Goal: Transaction & Acquisition: Book appointment/travel/reservation

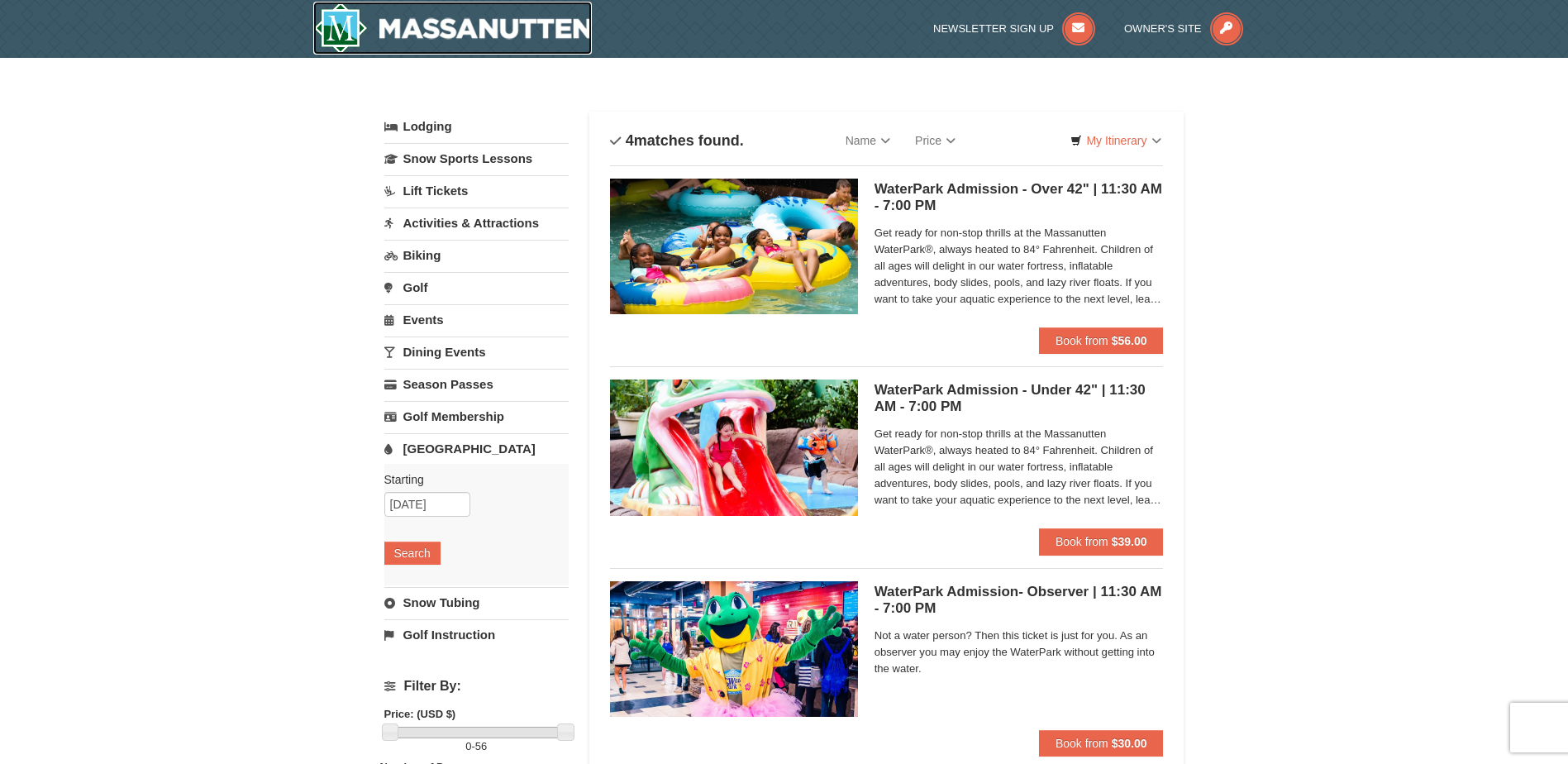
click at [372, 25] on img at bounding box center [453, 28] width 279 height 53
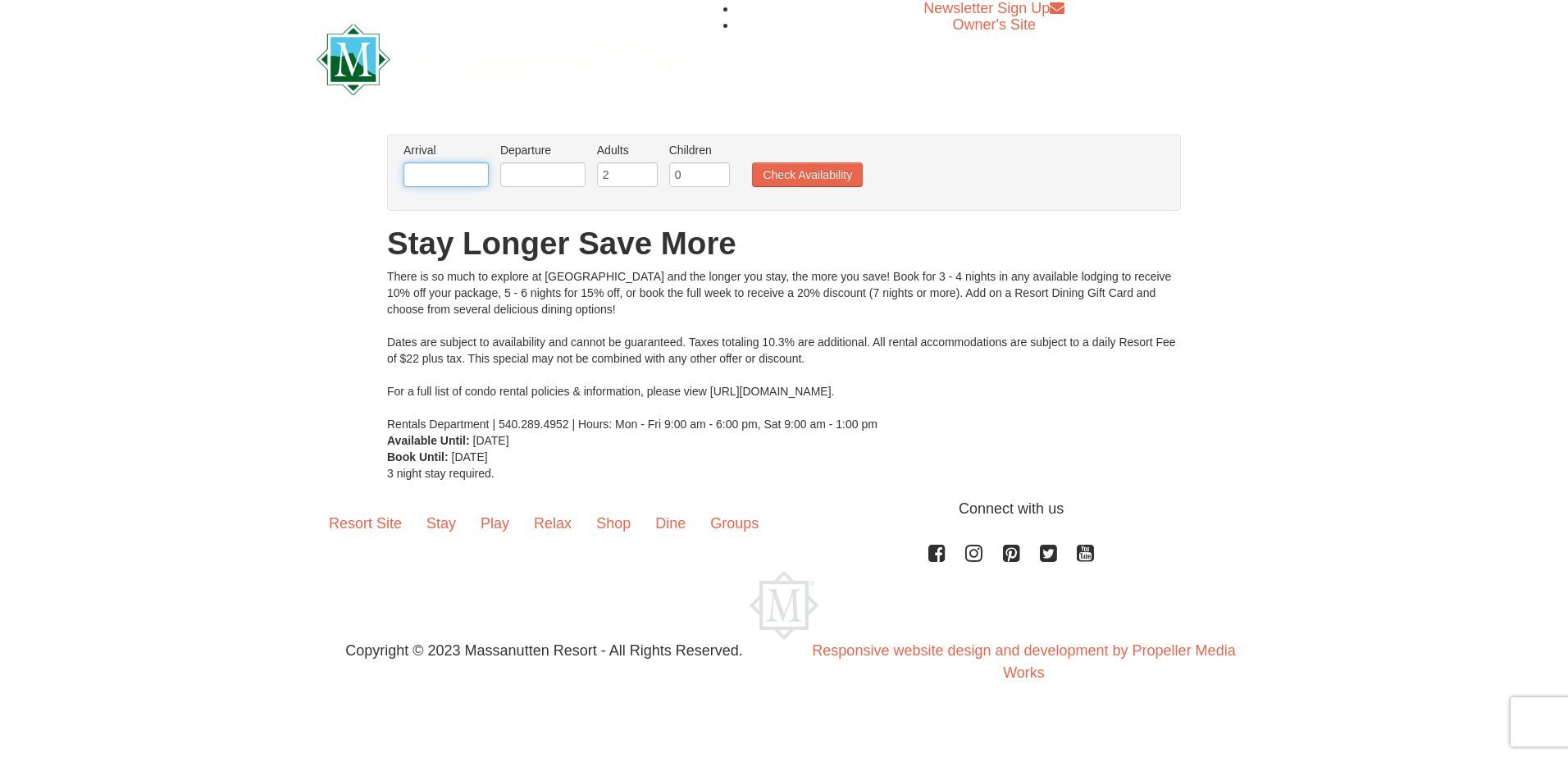
click at [443, 182] on input "text" at bounding box center [445, 175] width 85 height 24
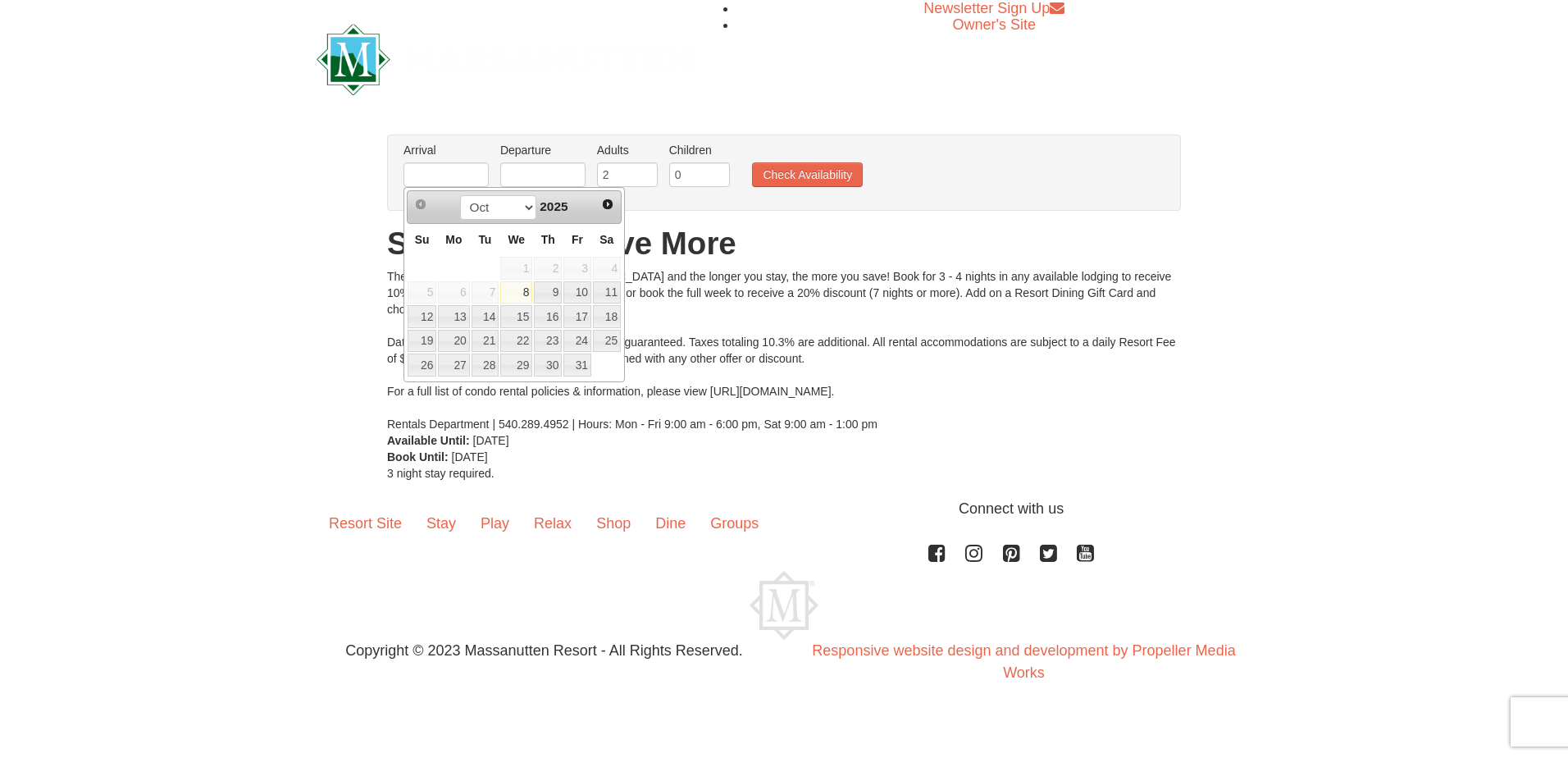
click at [607, 199] on span "Next" at bounding box center [608, 204] width 13 height 13
click at [492, 343] on link "23" at bounding box center [486, 341] width 28 height 23
type input "[DATE]"
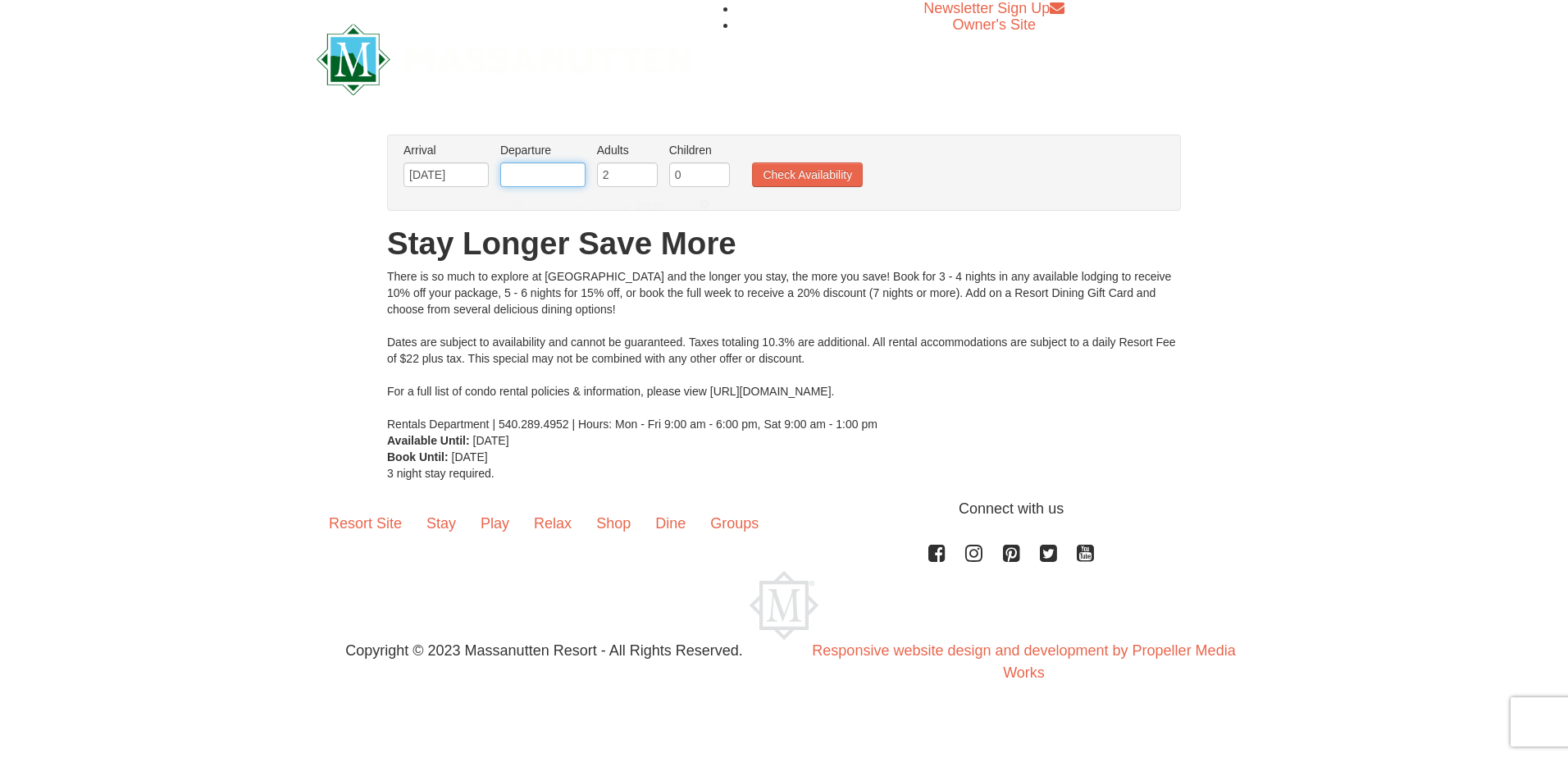
click at [547, 177] on input "text" at bounding box center [543, 175] width 85 height 24
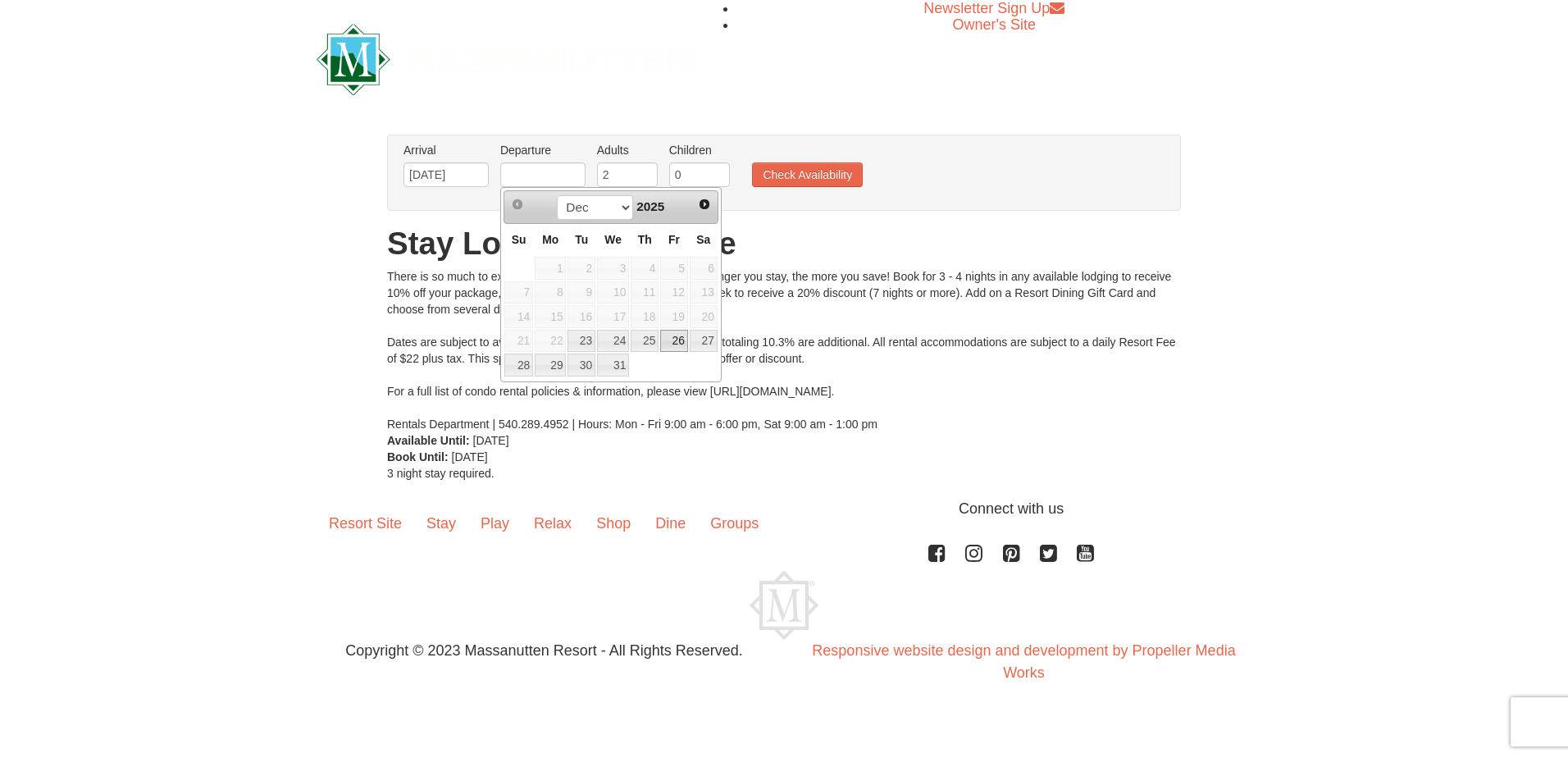
click at [679, 338] on link "26" at bounding box center [675, 341] width 28 height 23
type input "12/26/2025"
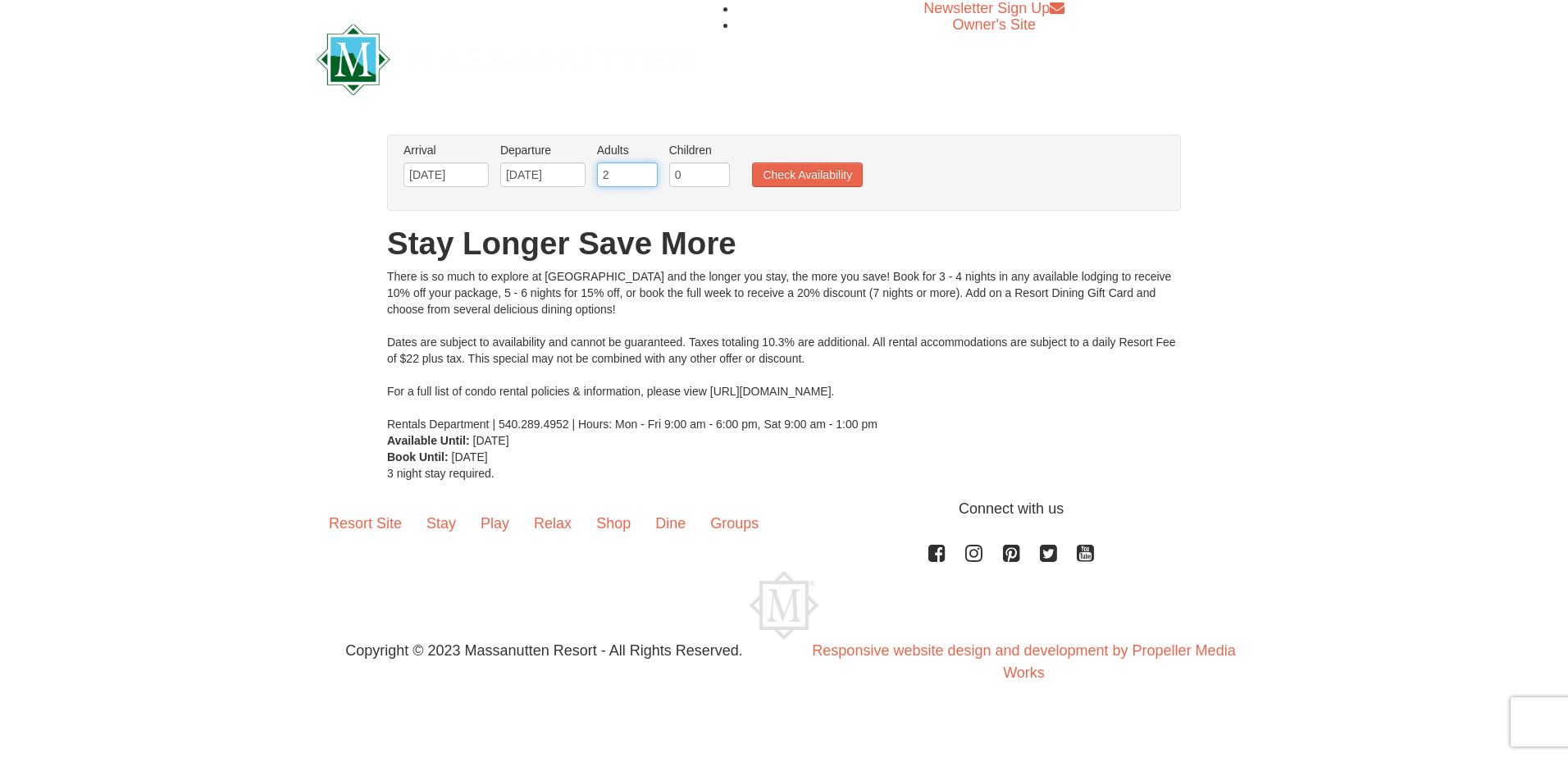
click at [621, 171] on input "2" at bounding box center [627, 175] width 61 height 24
click at [678, 175] on input "0" at bounding box center [699, 175] width 61 height 24
click at [719, 173] on input "1" at bounding box center [699, 175] width 61 height 24
type input "2"
click at [719, 173] on input "2" at bounding box center [699, 175] width 61 height 24
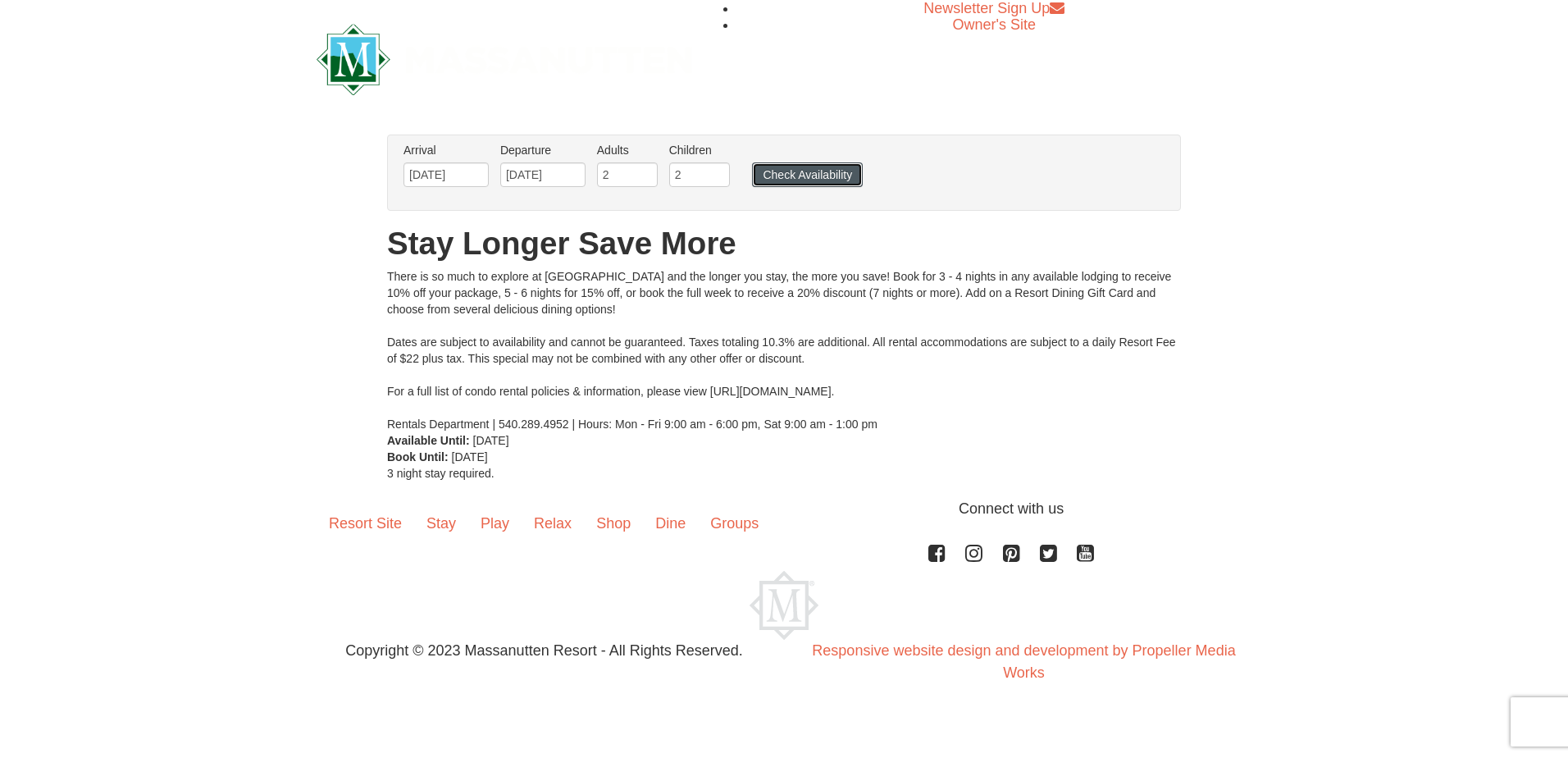
click at [774, 173] on button "Check Availability" at bounding box center [807, 175] width 110 height 24
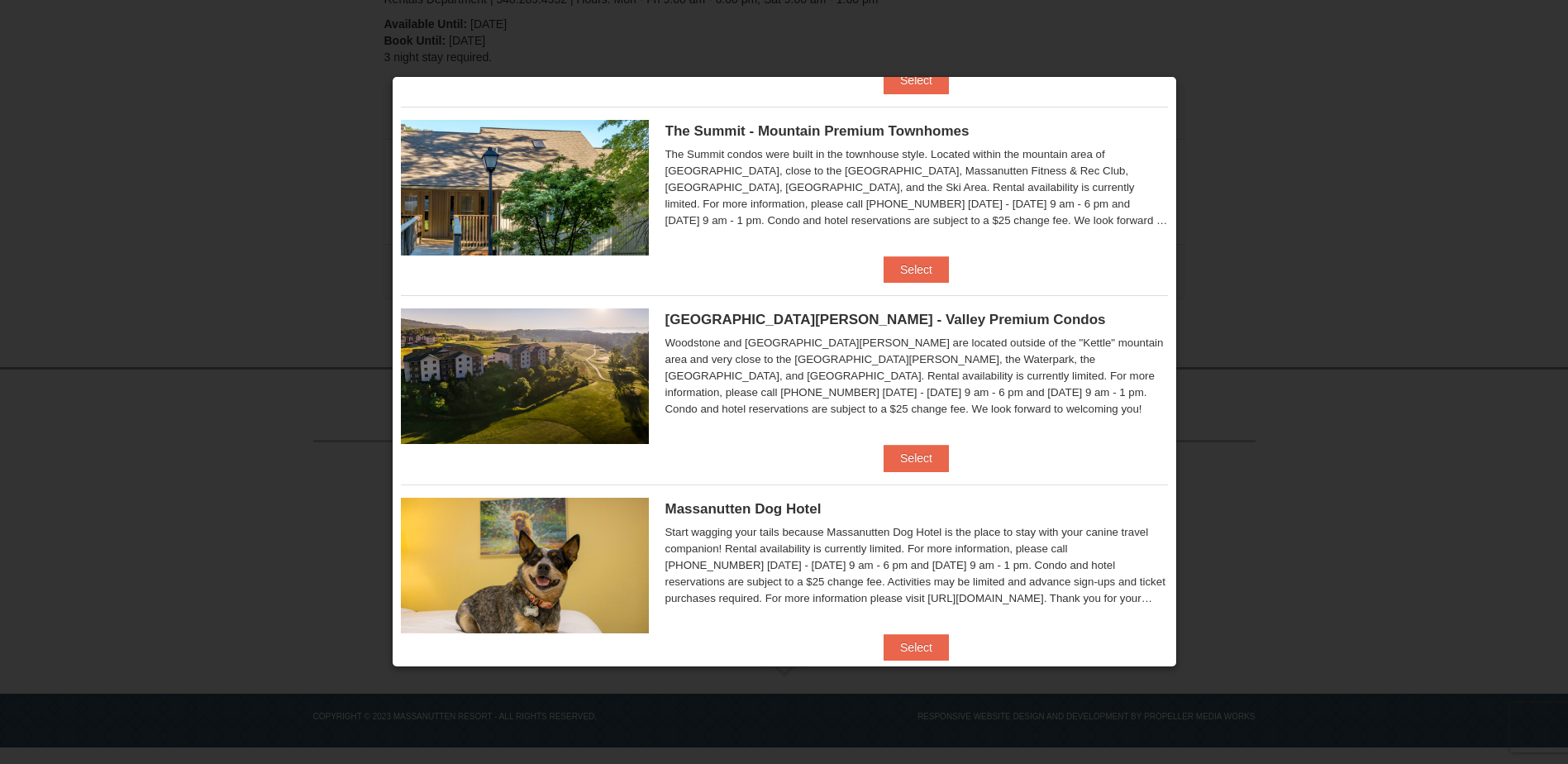
scroll to position [231, 0]
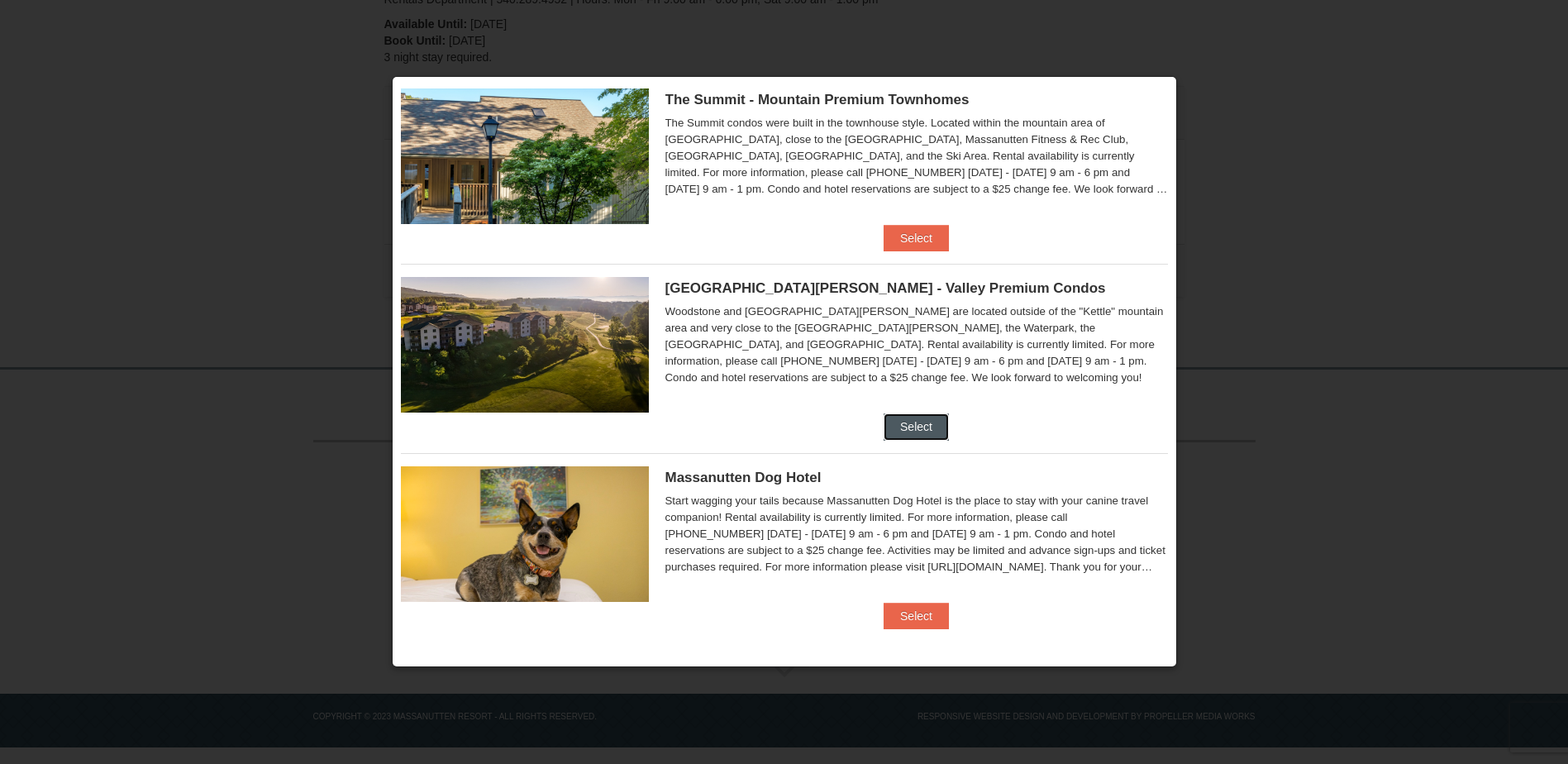
click at [907, 430] on button "Select" at bounding box center [916, 426] width 65 height 26
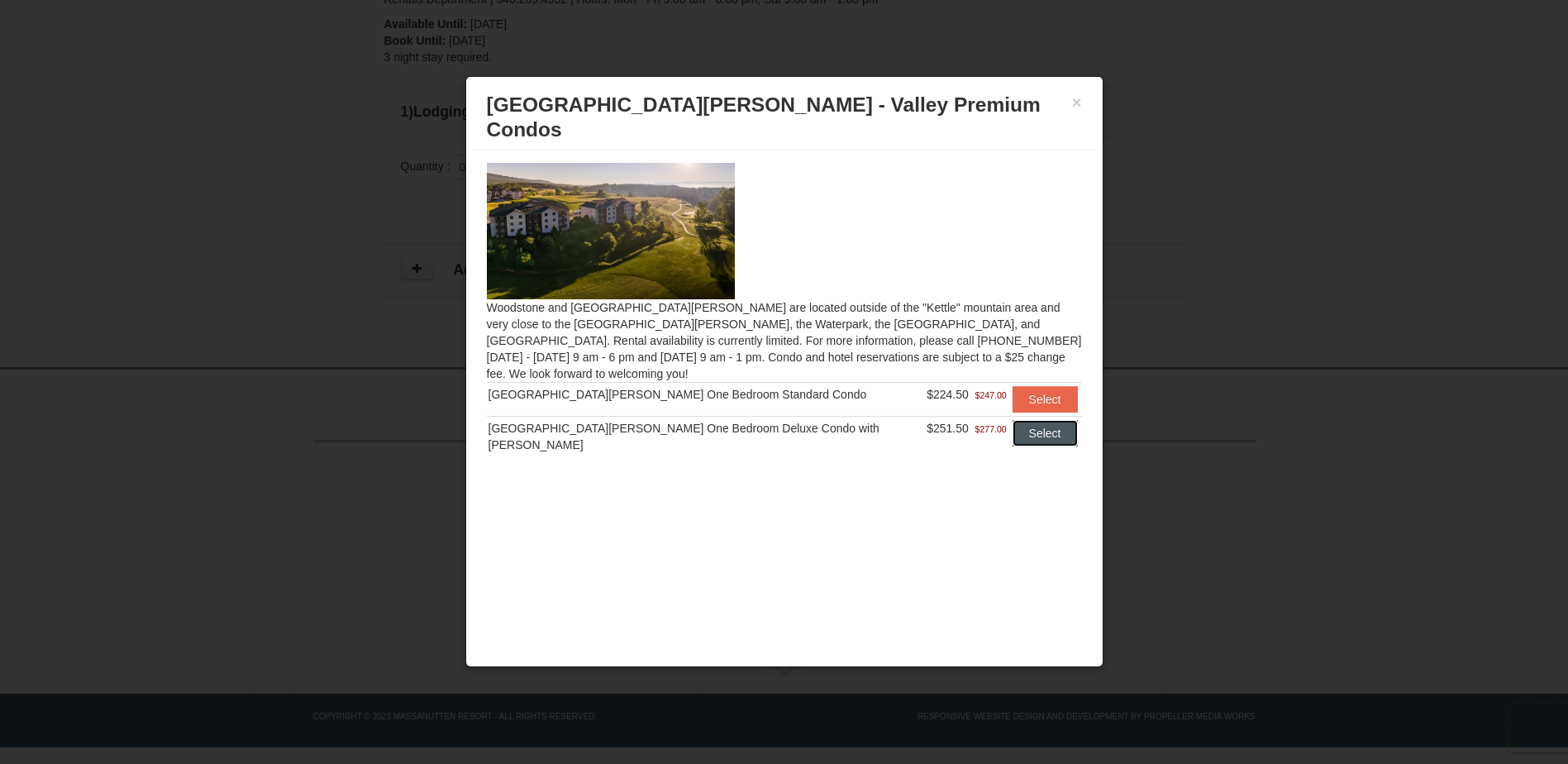
click at [1017, 420] on button "Select" at bounding box center [1045, 433] width 65 height 26
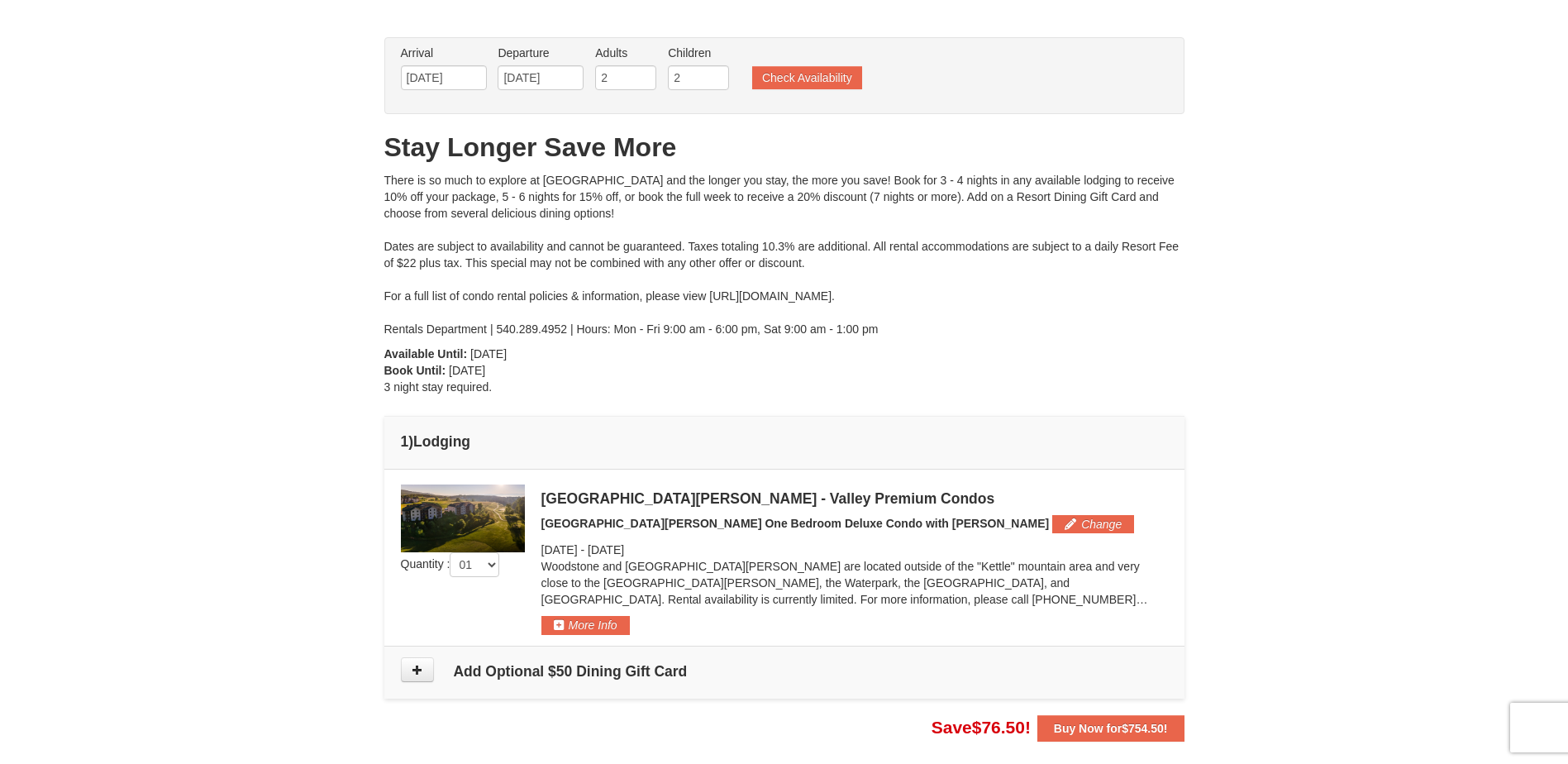
scroll to position [0, 0]
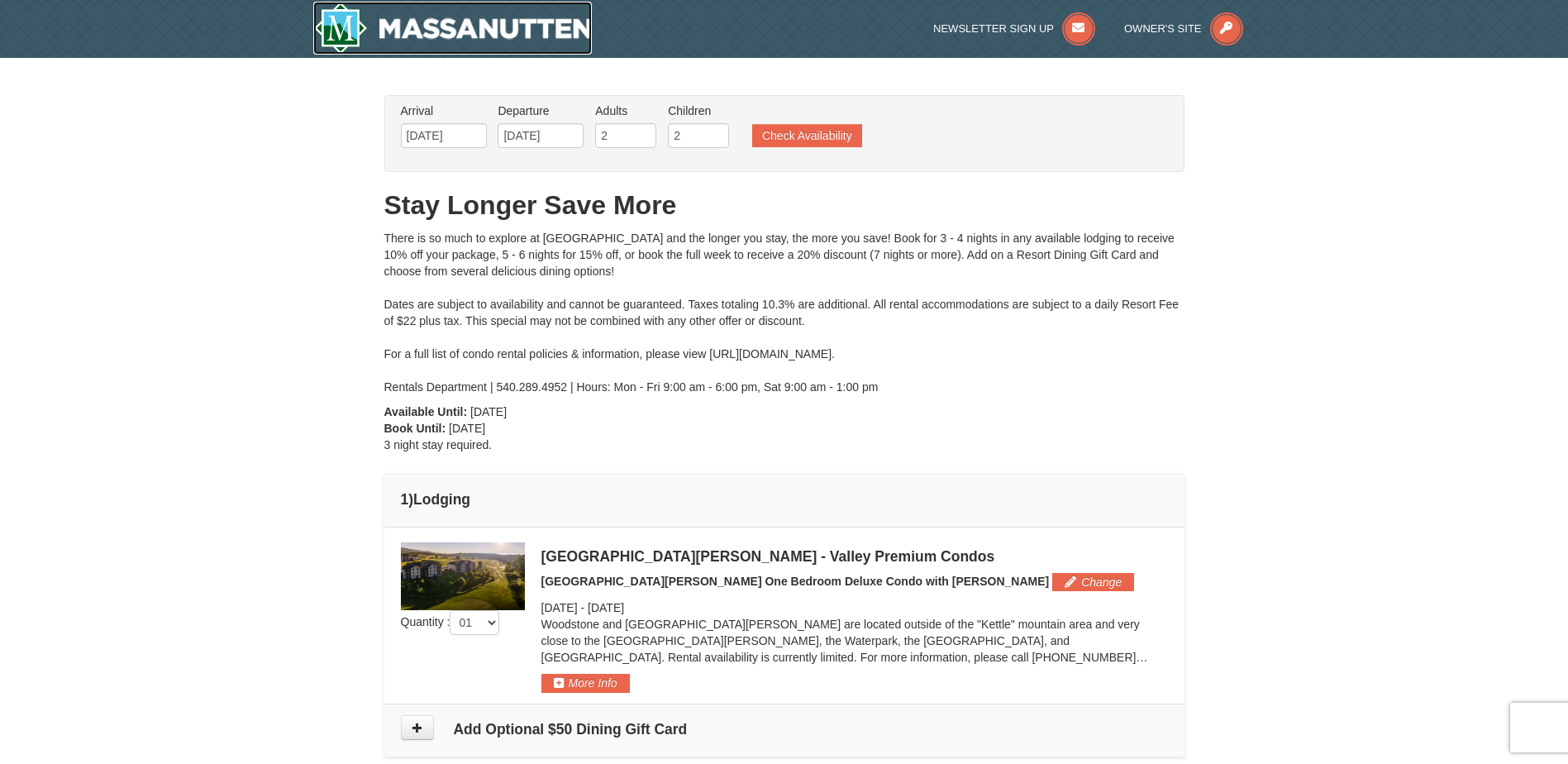
click at [518, 24] on img at bounding box center [453, 28] width 279 height 53
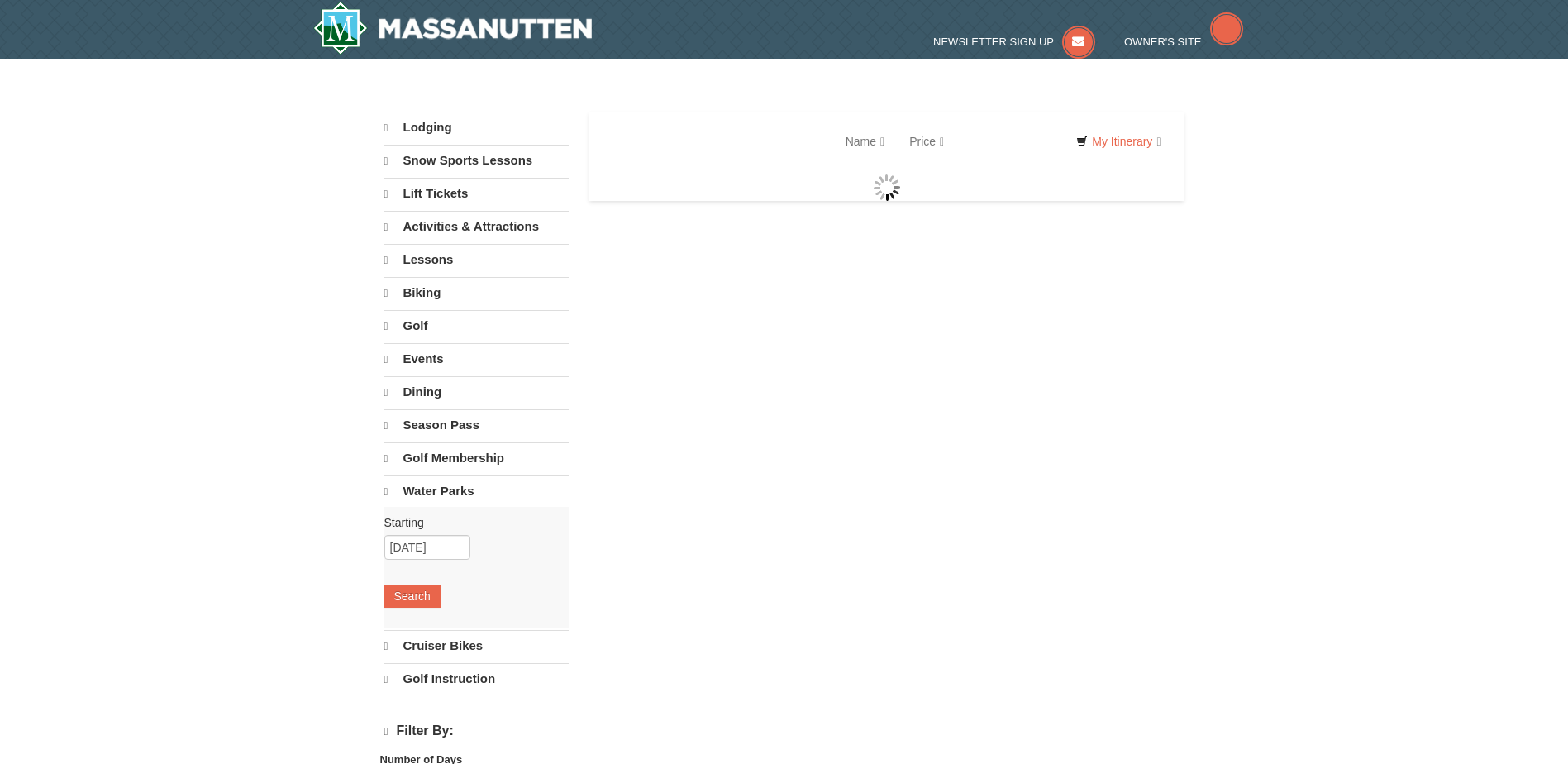
select select "10"
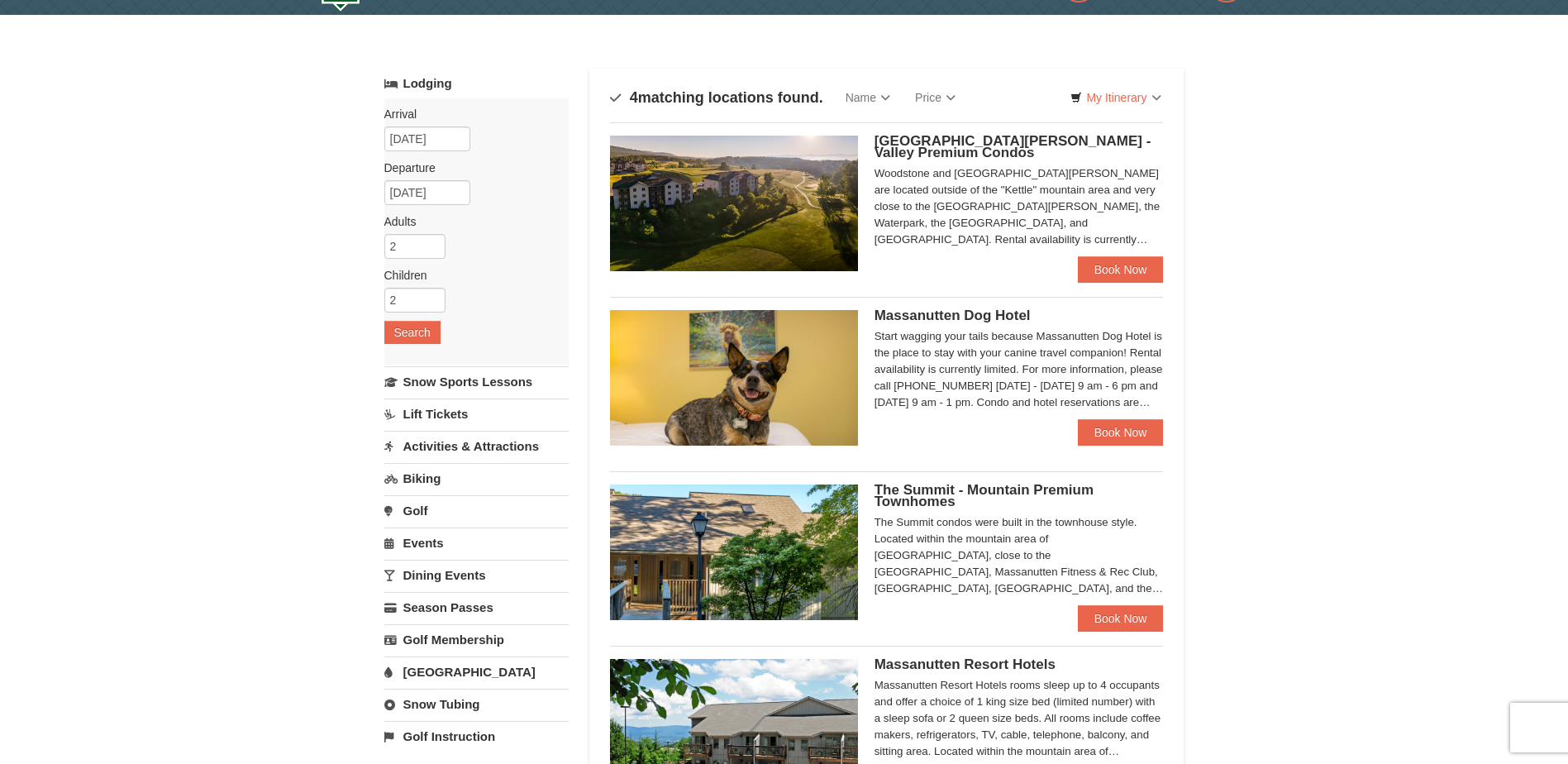
scroll to position [83, 0]
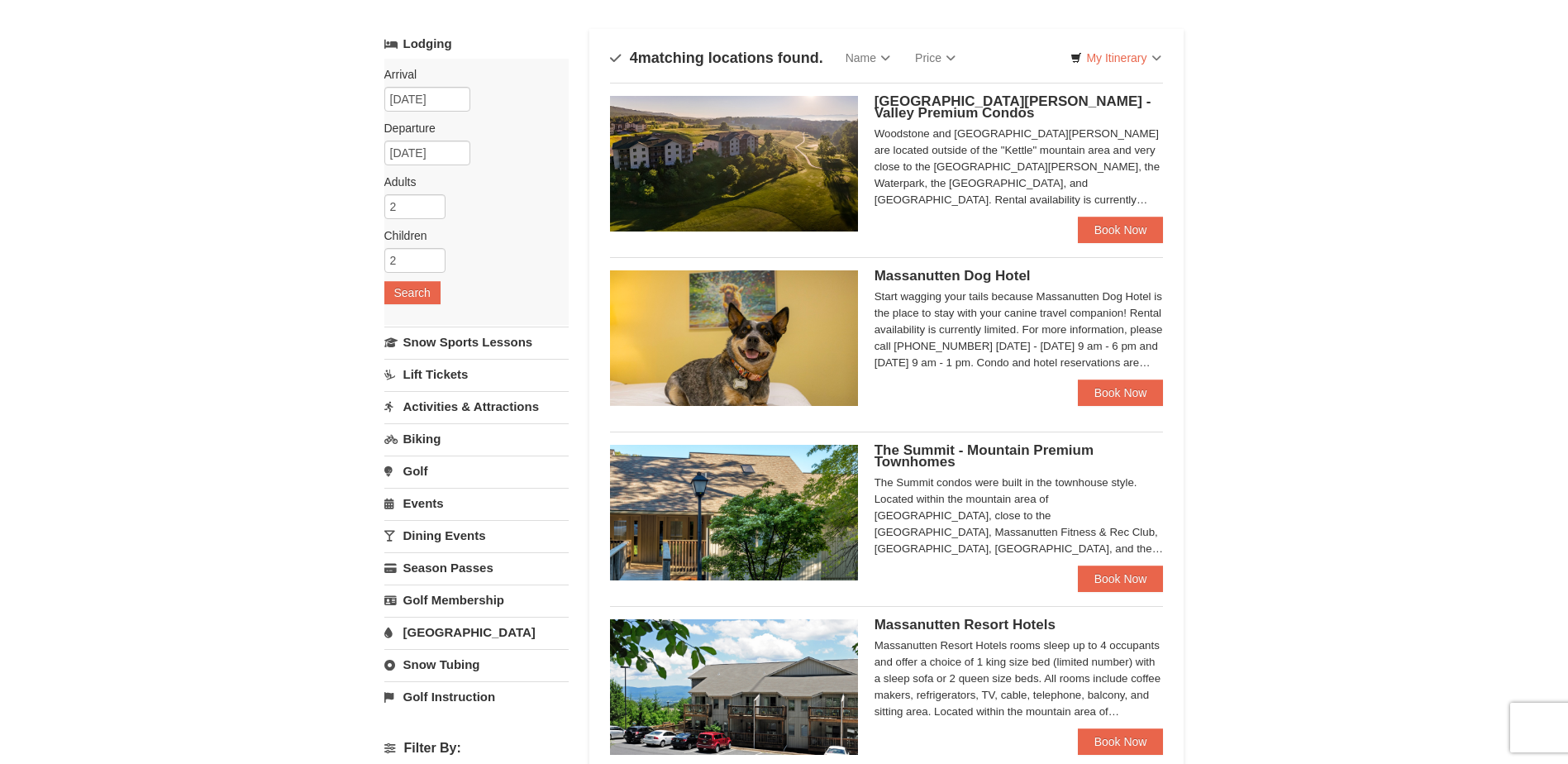
click at [768, 512] on img at bounding box center [734, 513] width 248 height 136
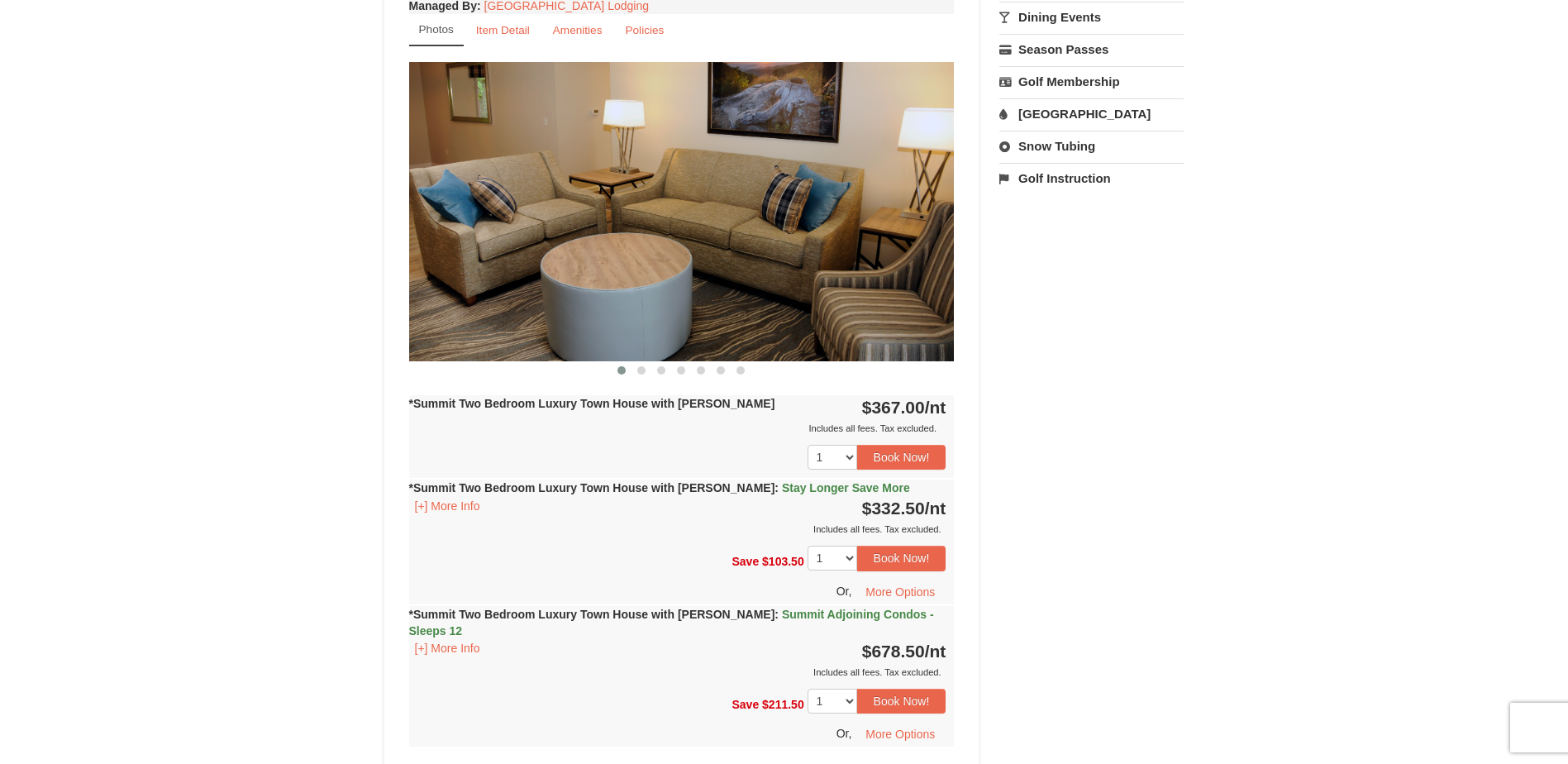
scroll to position [661, 0]
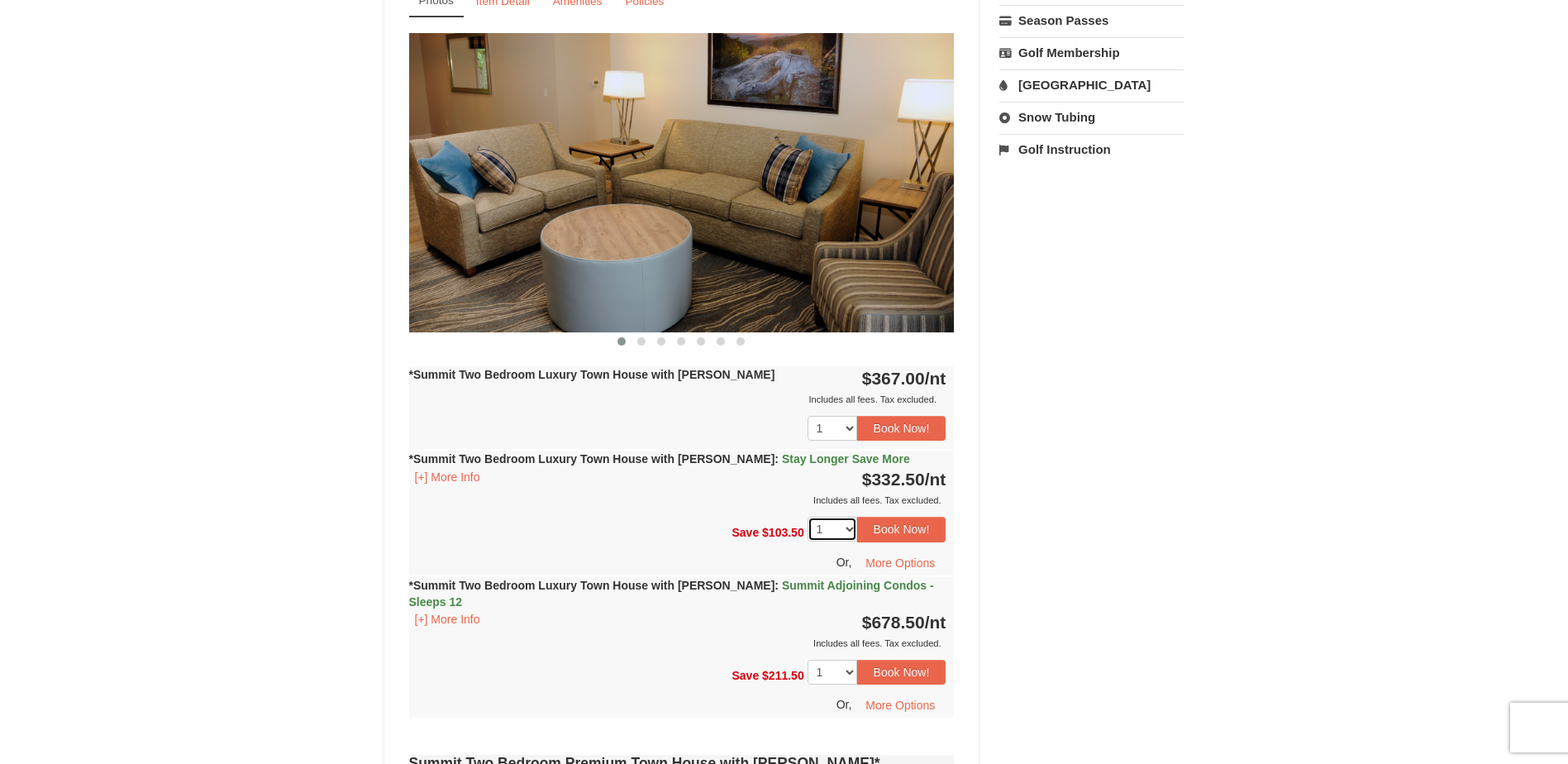
click at [835, 533] on select "1 2" at bounding box center [832, 529] width 50 height 25
click at [881, 533] on button "Book Now!" at bounding box center [901, 529] width 90 height 25
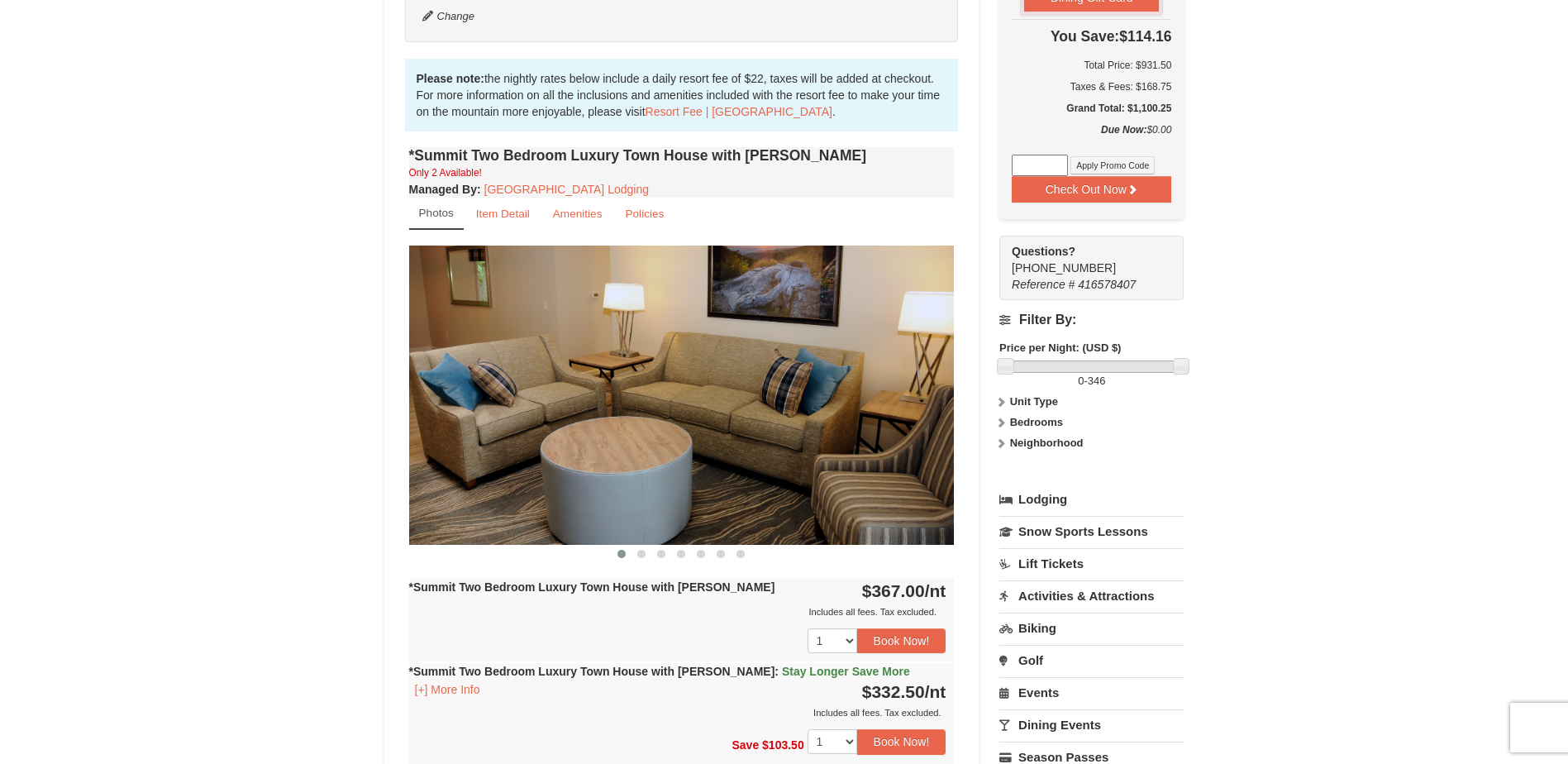
scroll to position [496, 0]
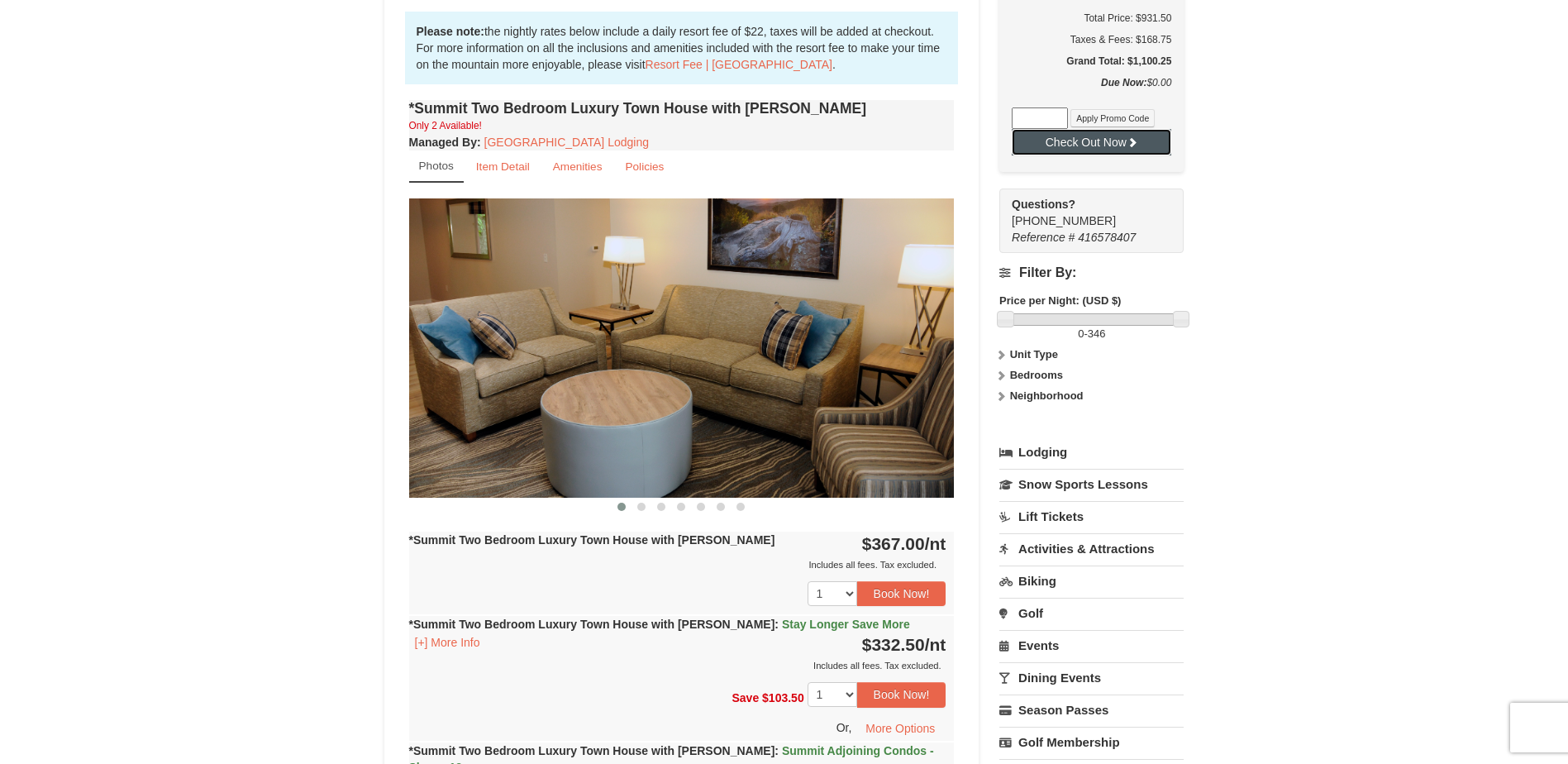
click at [1151, 131] on button "Check Out Now" at bounding box center [1091, 142] width 159 height 26
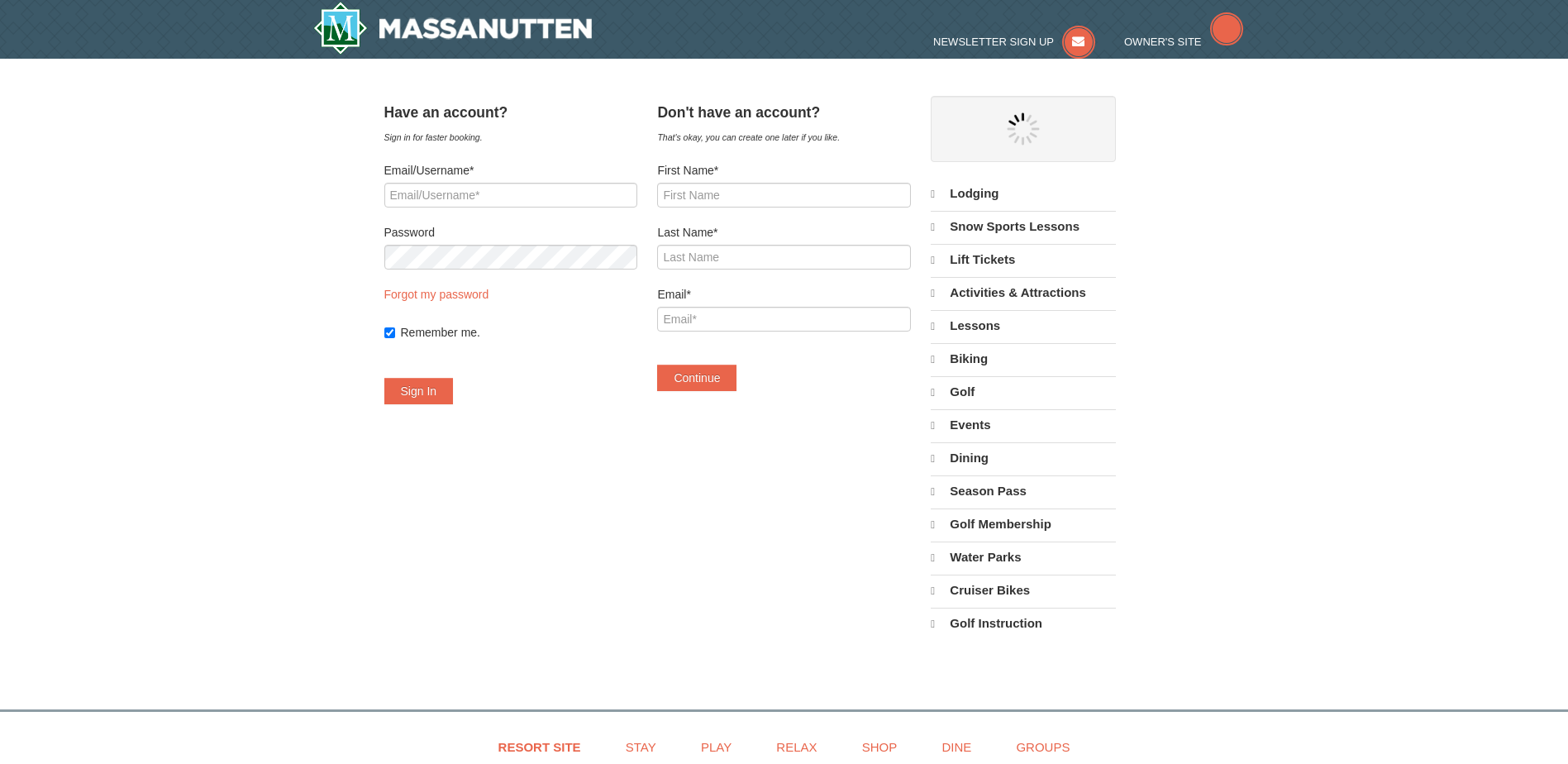
select select "10"
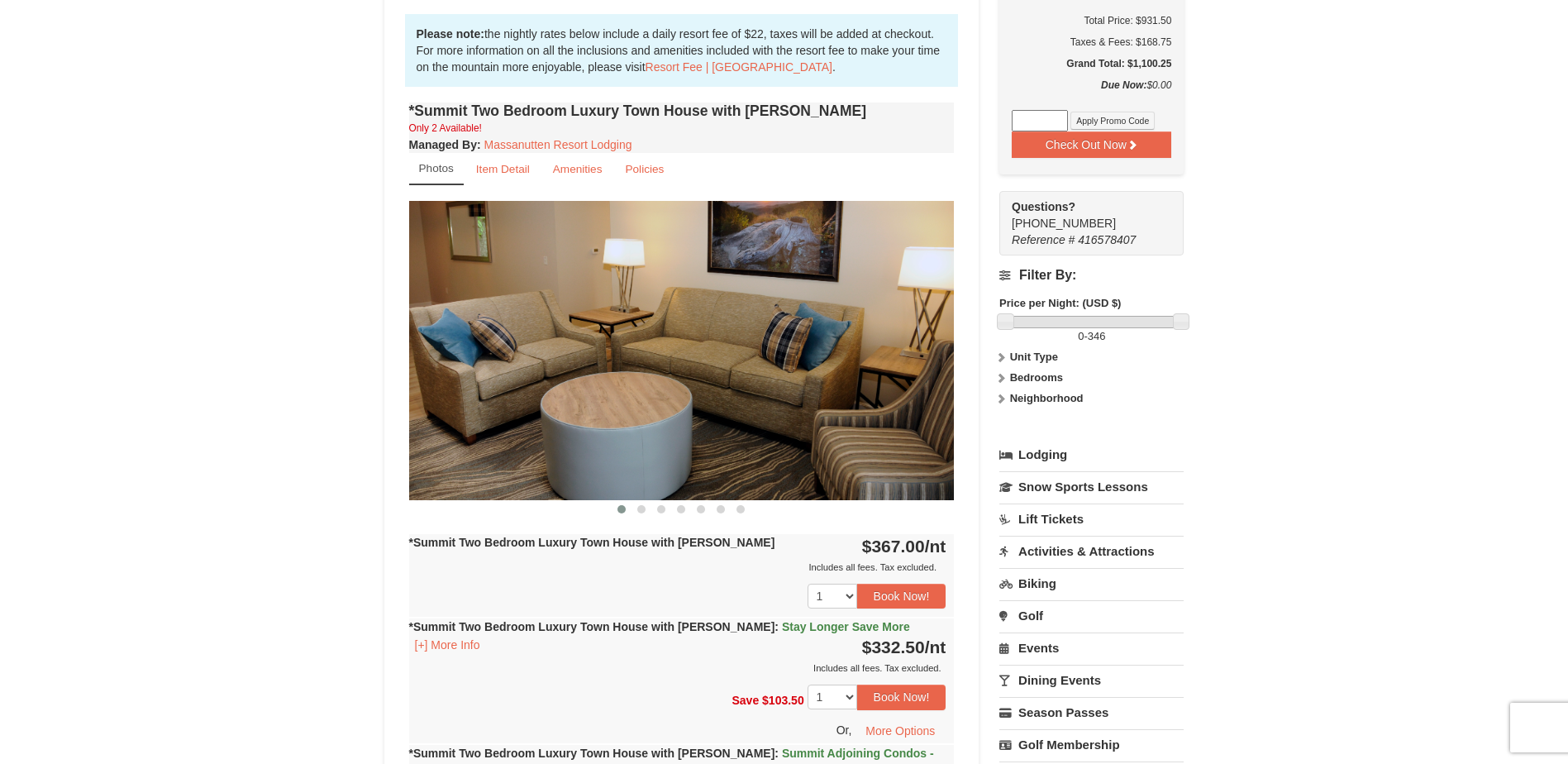
scroll to position [496, 0]
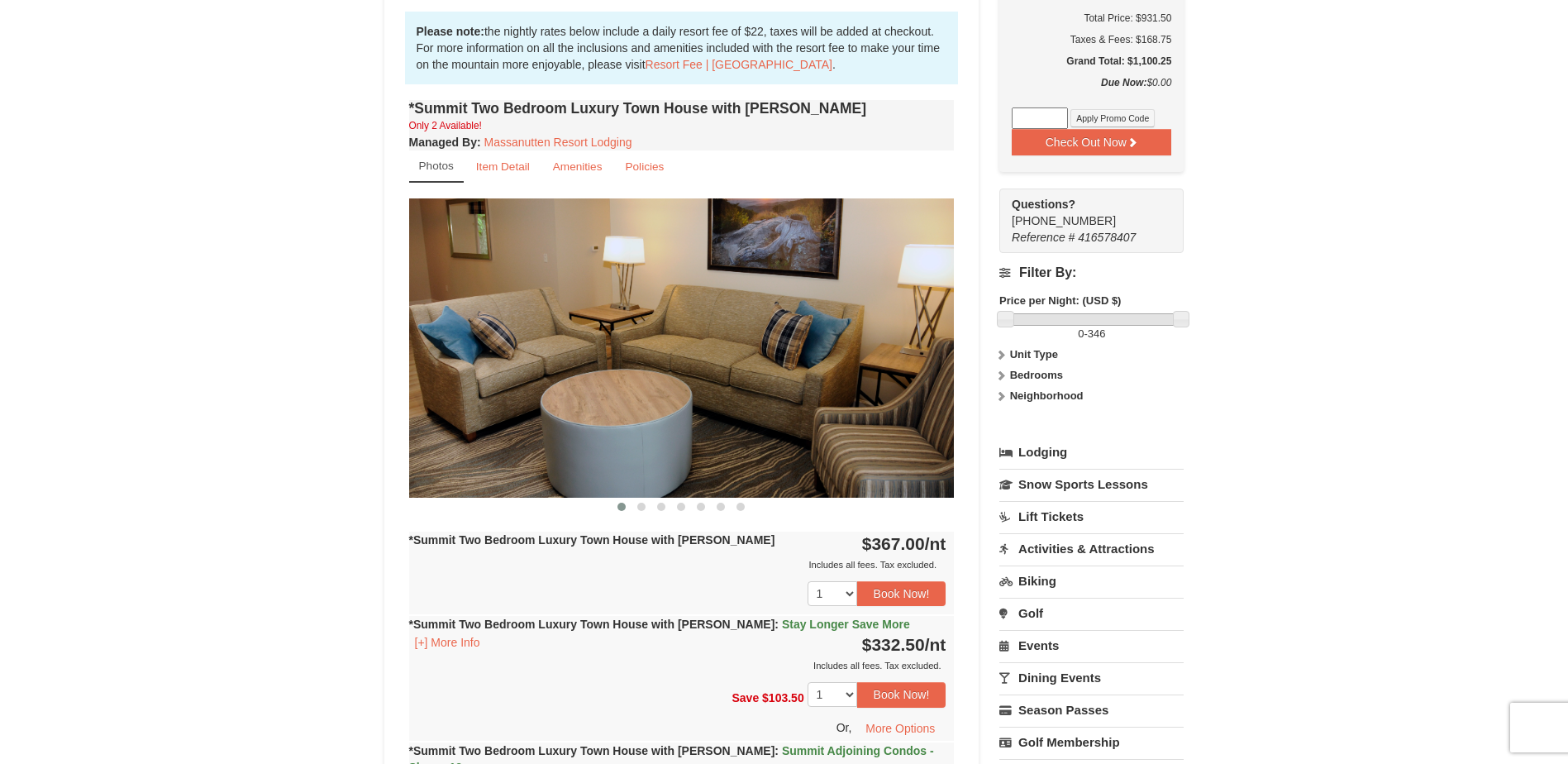
click at [665, 442] on img at bounding box center [682, 347] width 546 height 298
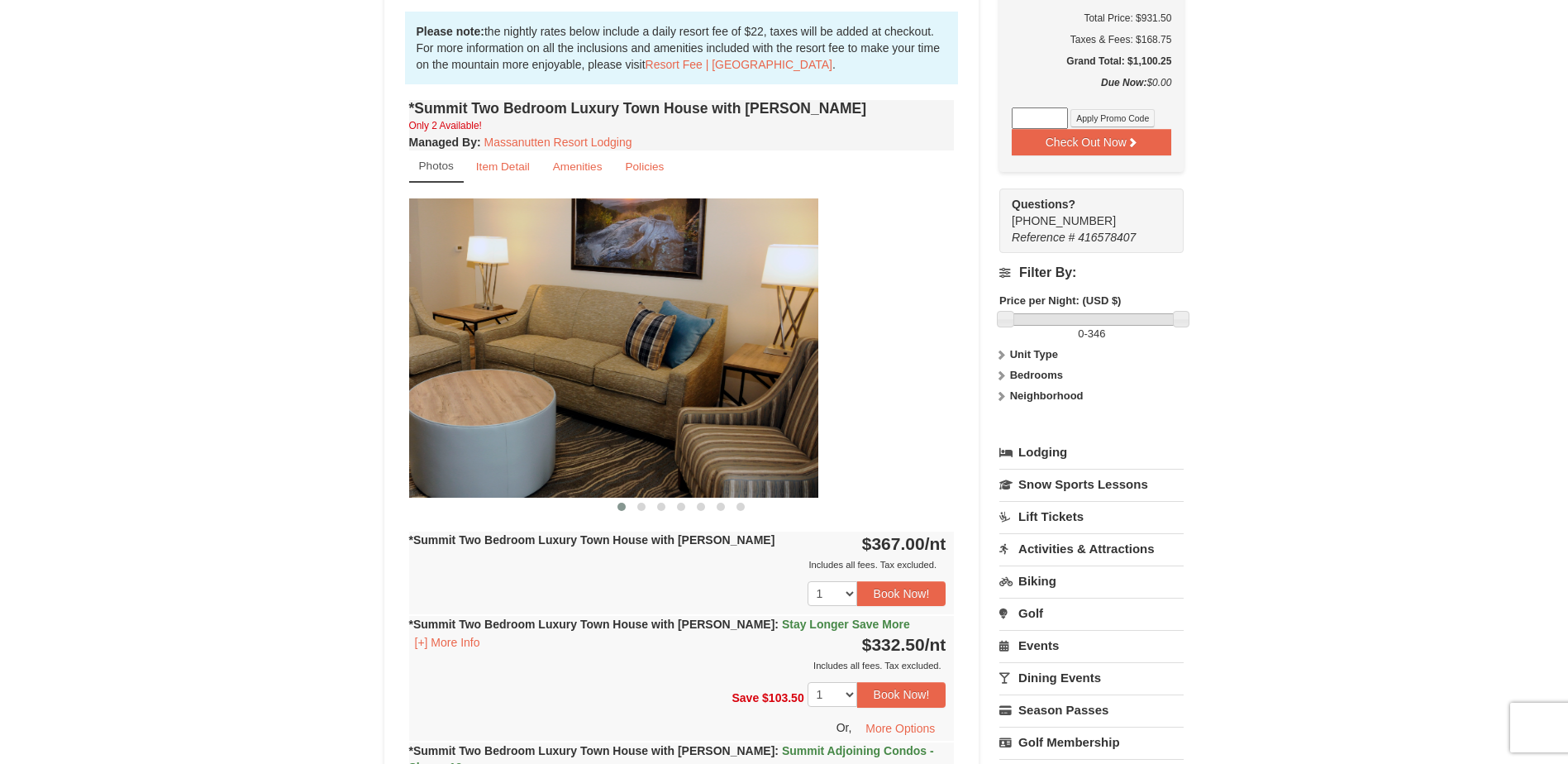
drag, startPoint x: 632, startPoint y: 409, endPoint x: 434, endPoint y: 393, distance: 198.6
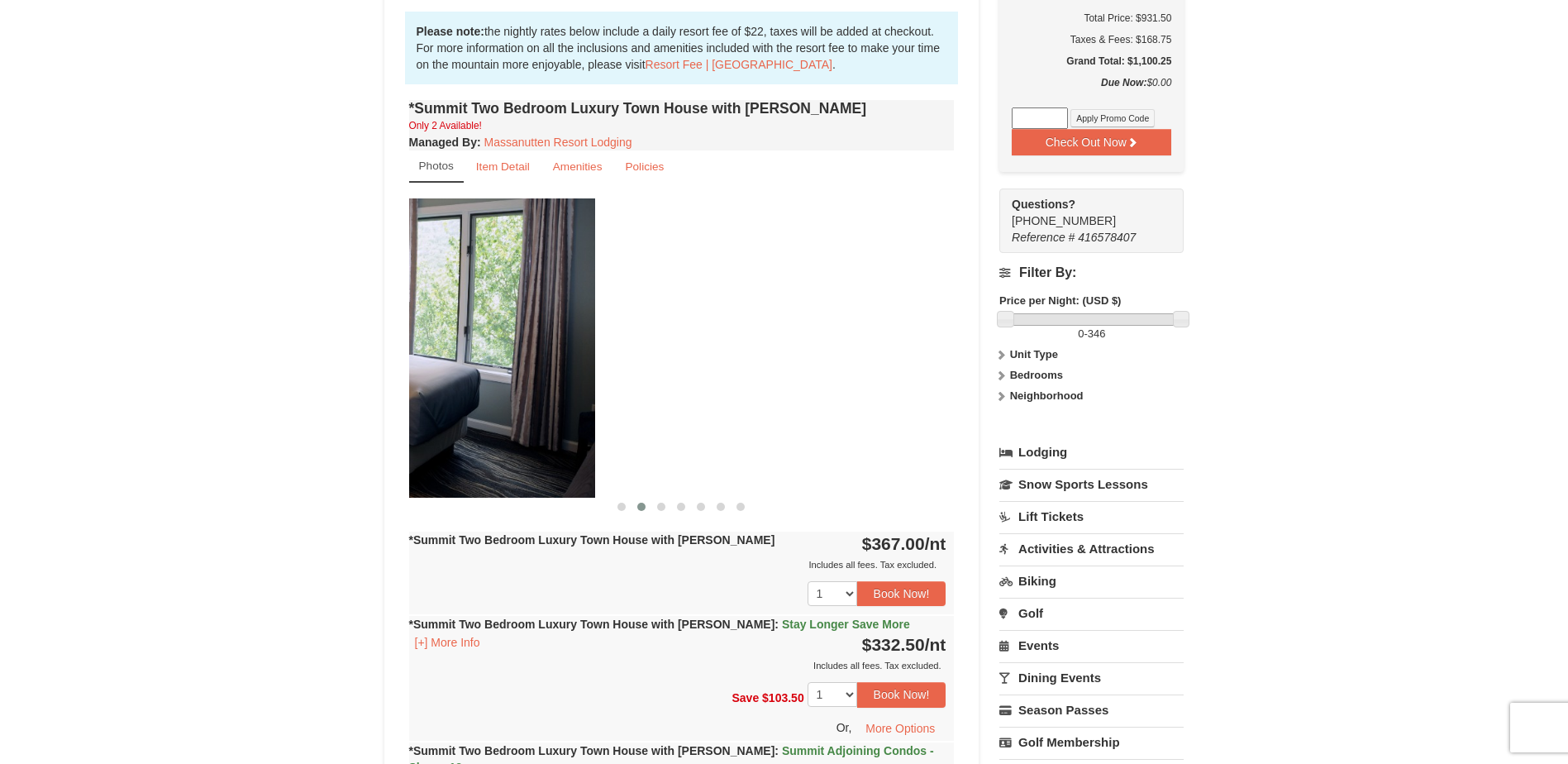
drag, startPoint x: 834, startPoint y: 387, endPoint x: 469, endPoint y: 375, distance: 365.2
click at [469, 375] on img at bounding box center [322, 347] width 546 height 298
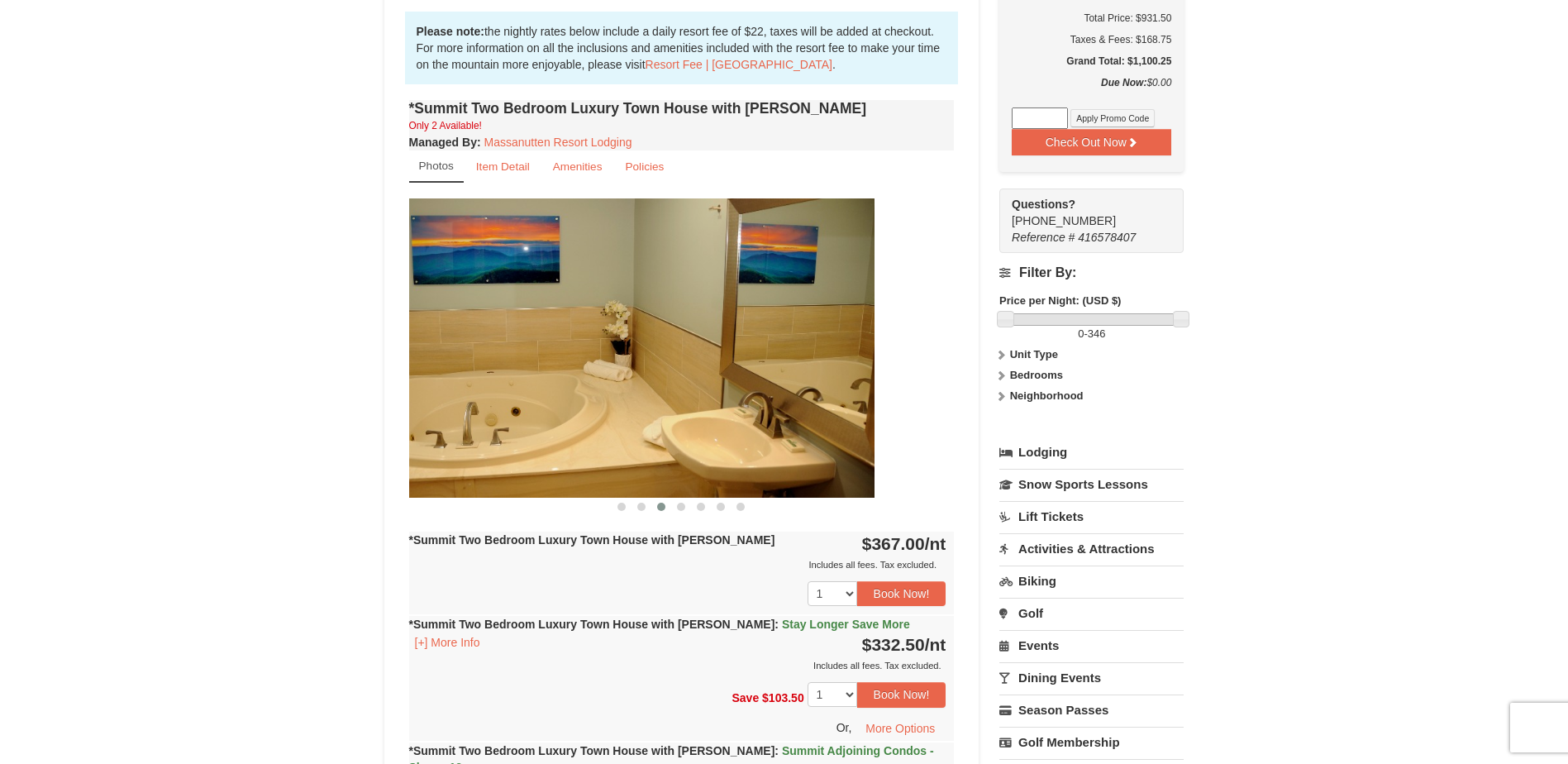
drag, startPoint x: 759, startPoint y: 389, endPoint x: 392, endPoint y: 377, distance: 367.2
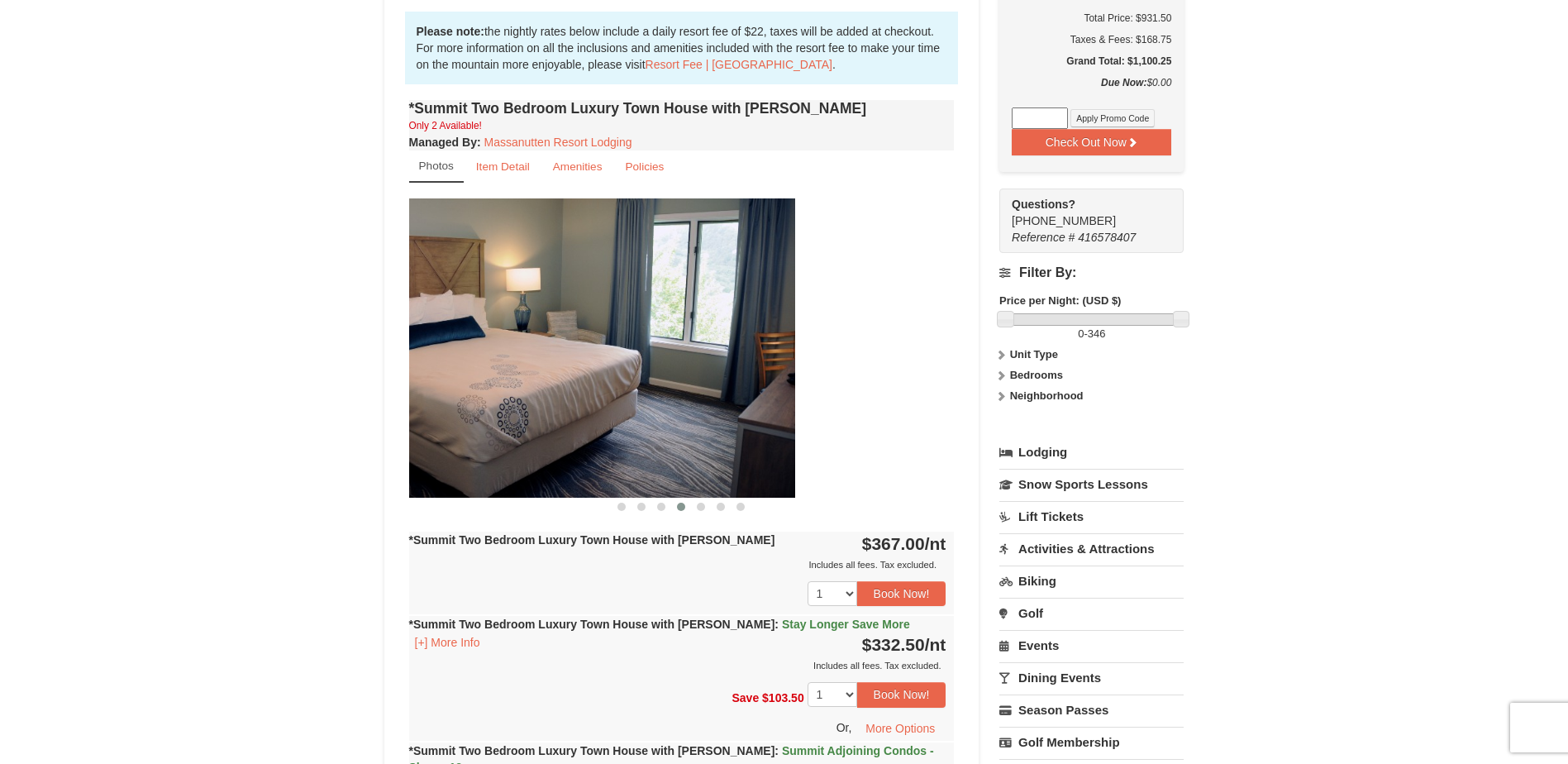
drag, startPoint x: 789, startPoint y: 392, endPoint x: 339, endPoint y: 365, distance: 450.8
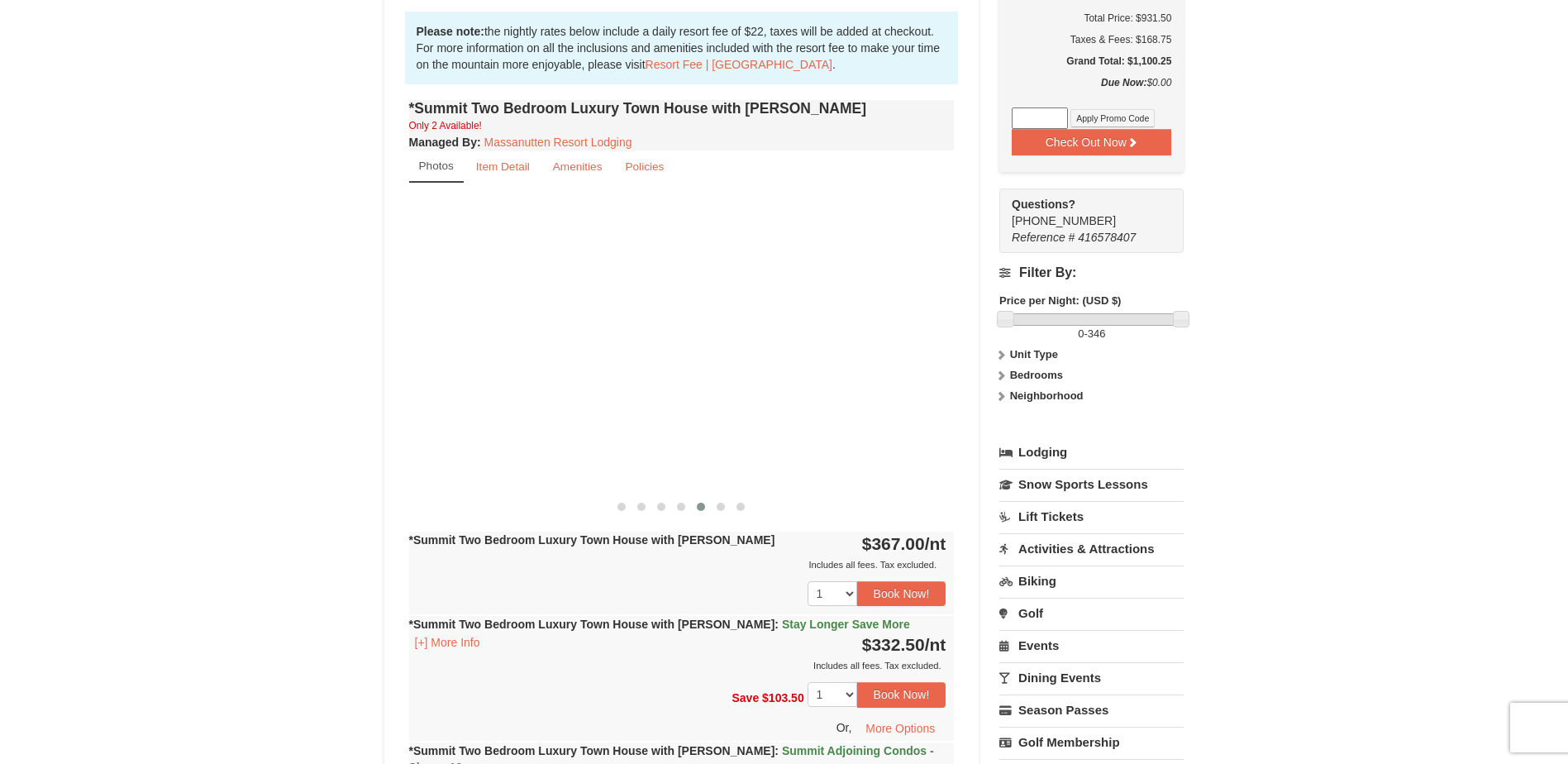
drag, startPoint x: 780, startPoint y: 384, endPoint x: 219, endPoint y: 369, distance: 561.2
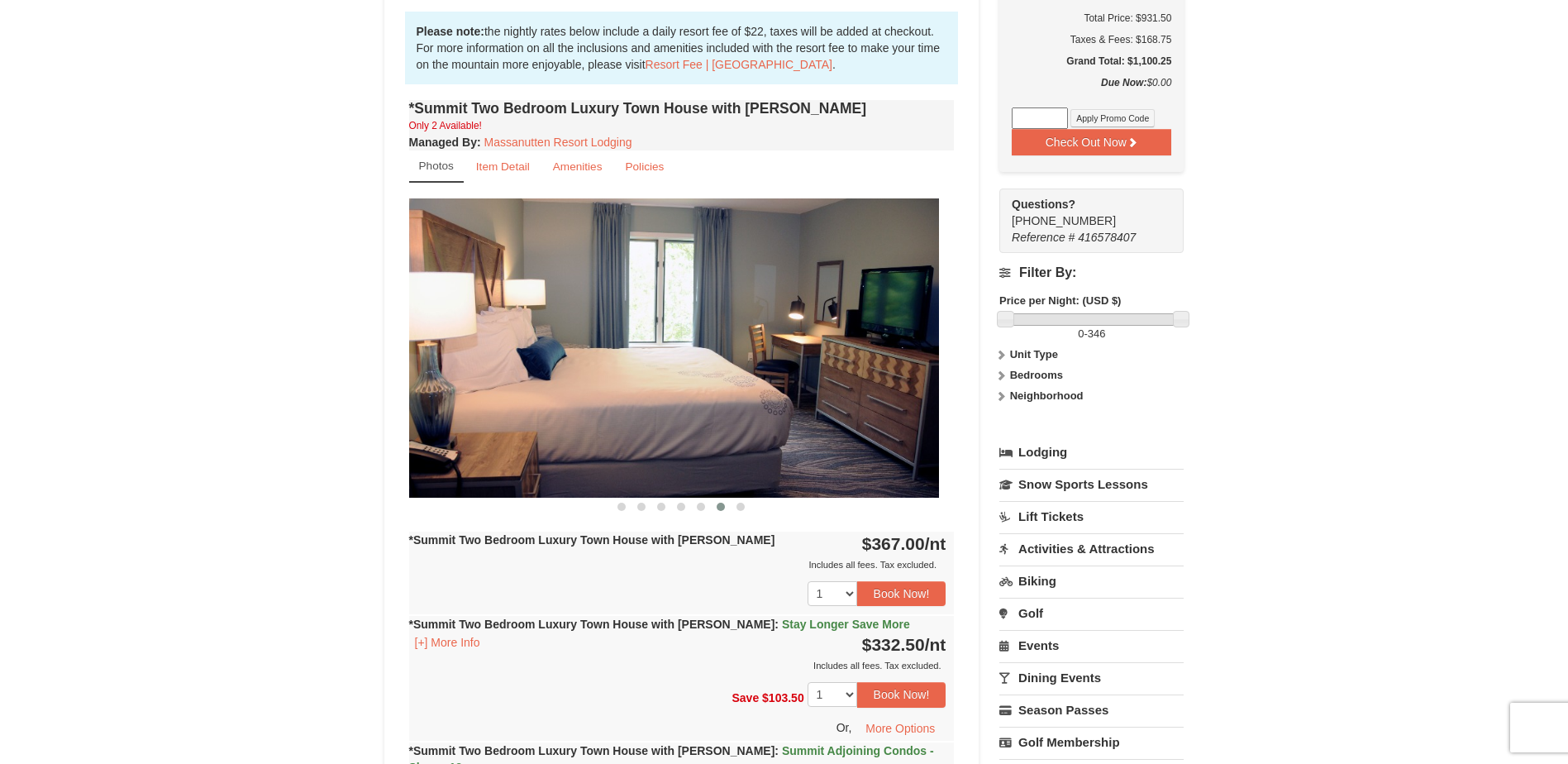
drag, startPoint x: 827, startPoint y: 395, endPoint x: 249, endPoint y: 385, distance: 578.1
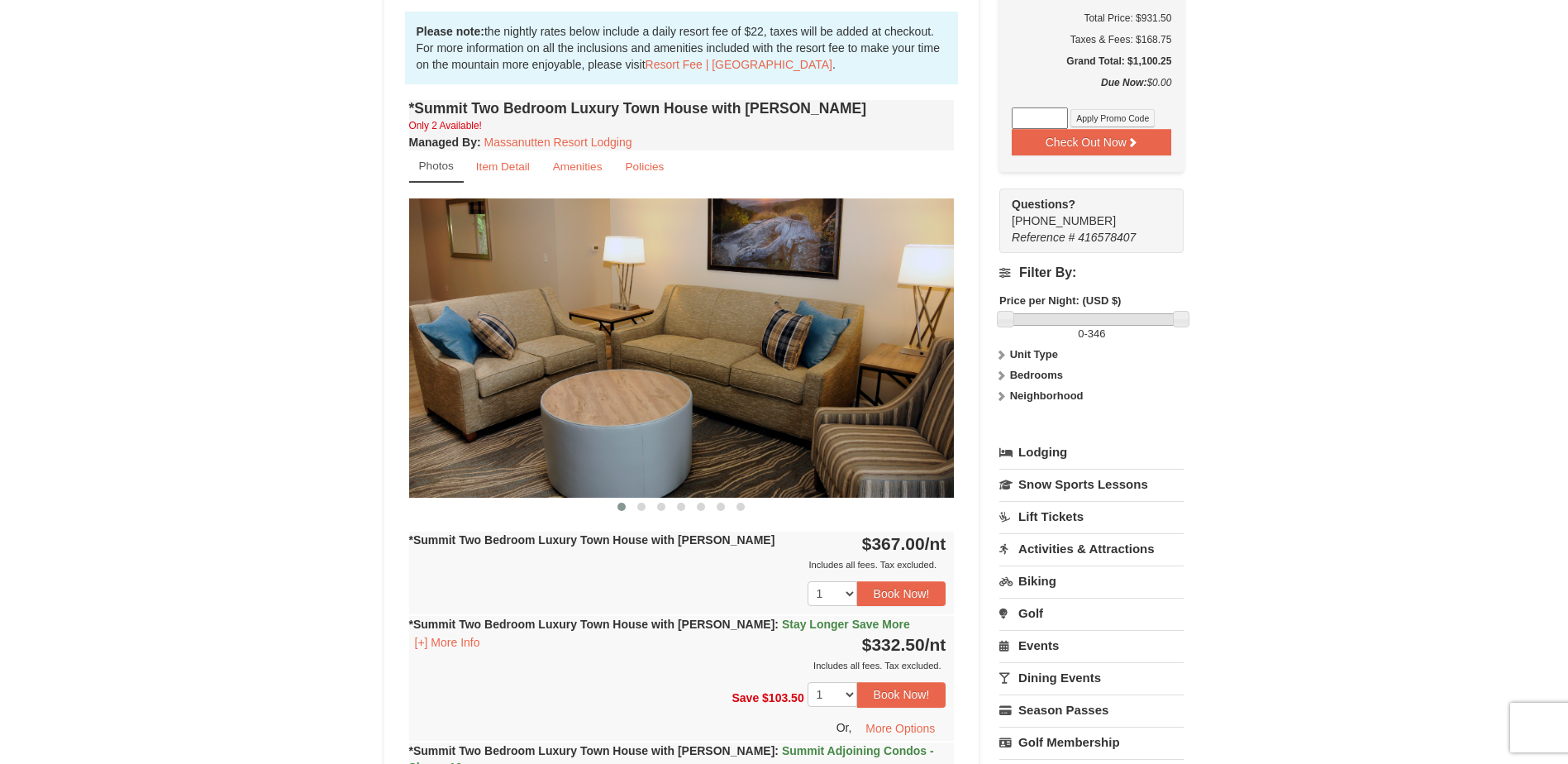
drag, startPoint x: 695, startPoint y: 399, endPoint x: 280, endPoint y: 363, distance: 416.6
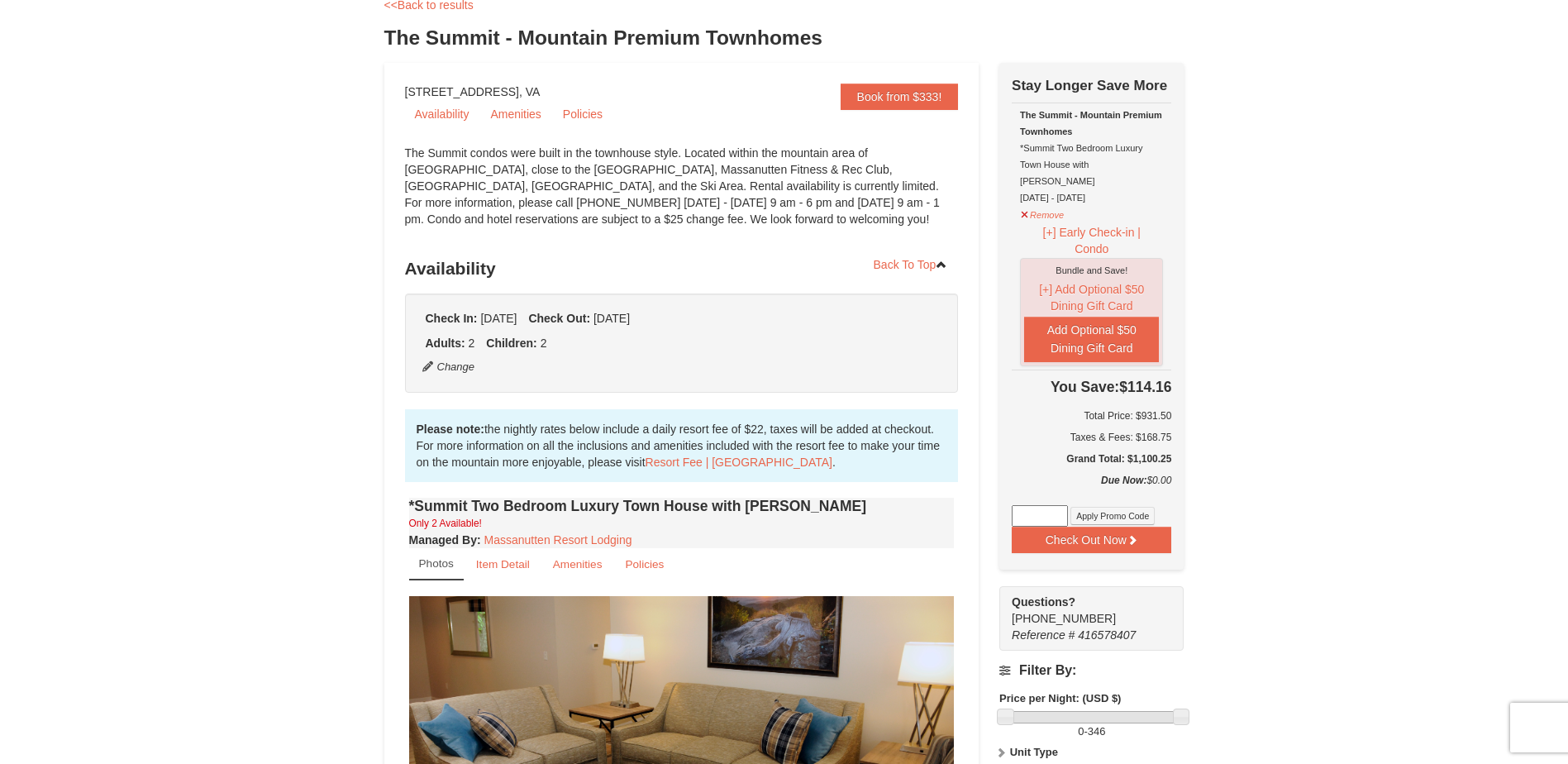
scroll to position [0, 0]
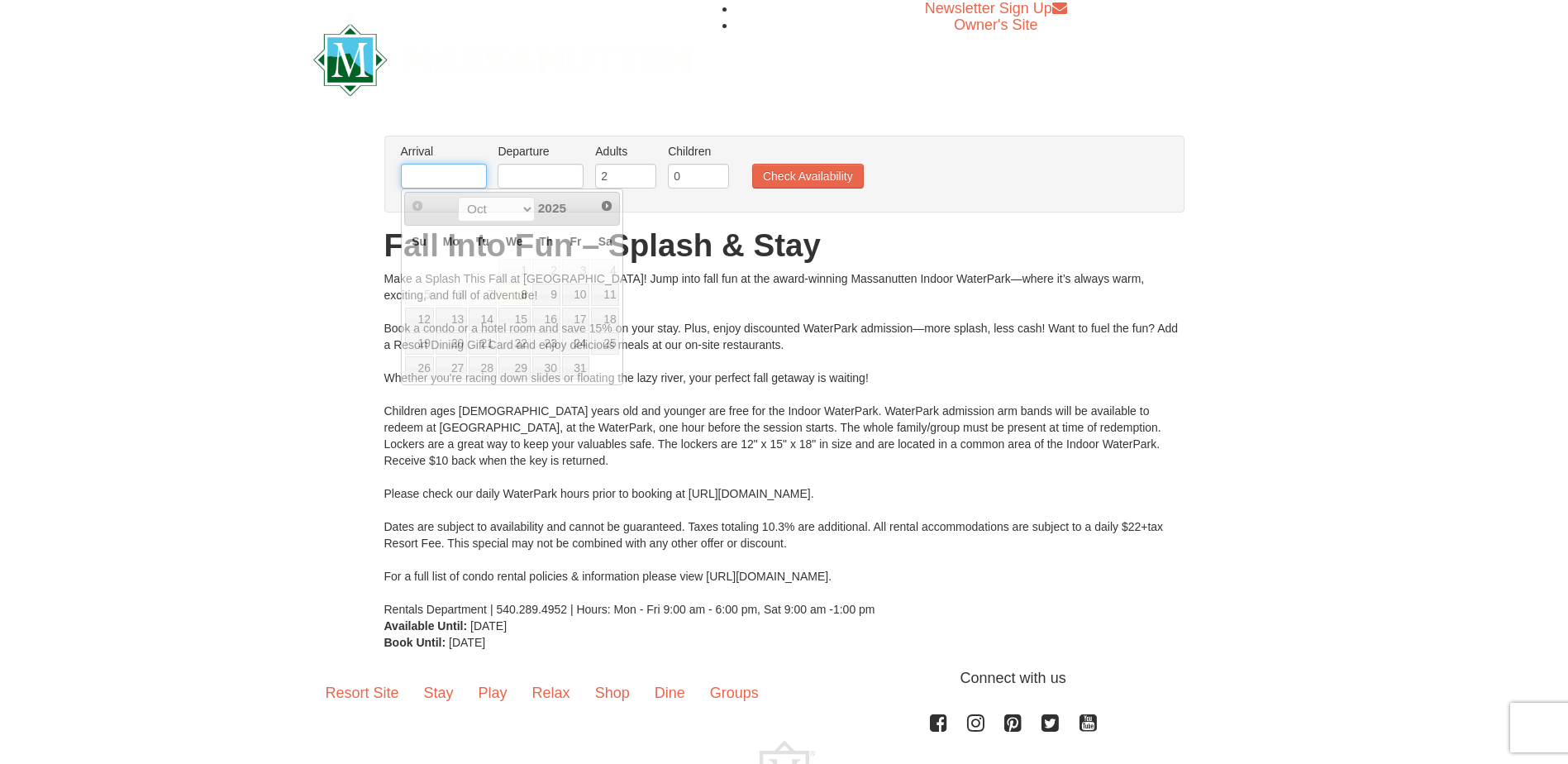
click at [466, 173] on input "text" at bounding box center [443, 176] width 86 height 25
click at [605, 207] on span "Next" at bounding box center [606, 206] width 13 height 13
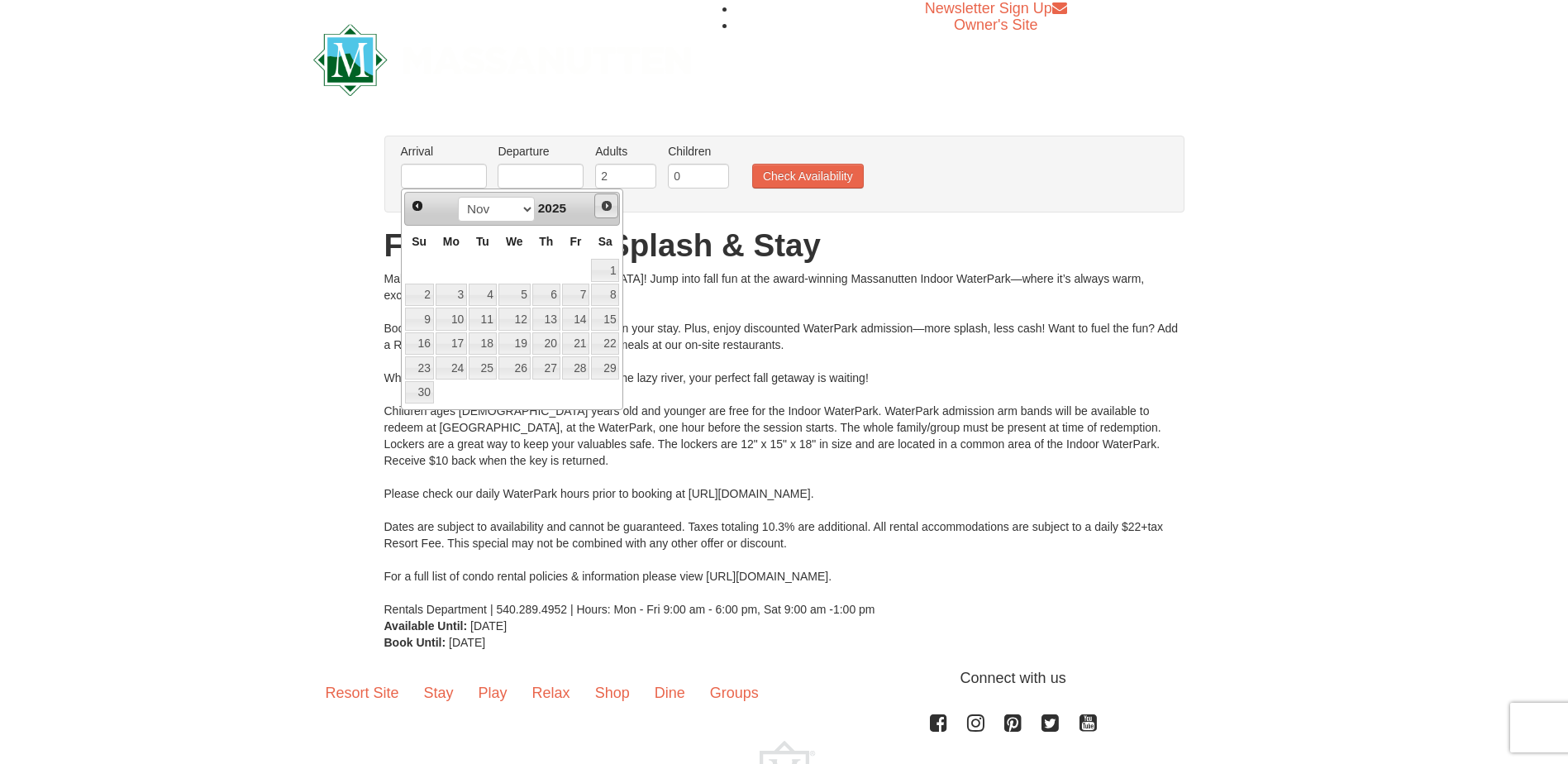
click at [605, 206] on span "Next" at bounding box center [606, 206] width 13 height 13
click at [493, 345] on span "23" at bounding box center [483, 343] width 28 height 24
click at [484, 298] on link "9" at bounding box center [483, 295] width 28 height 24
type input "[DATE]"
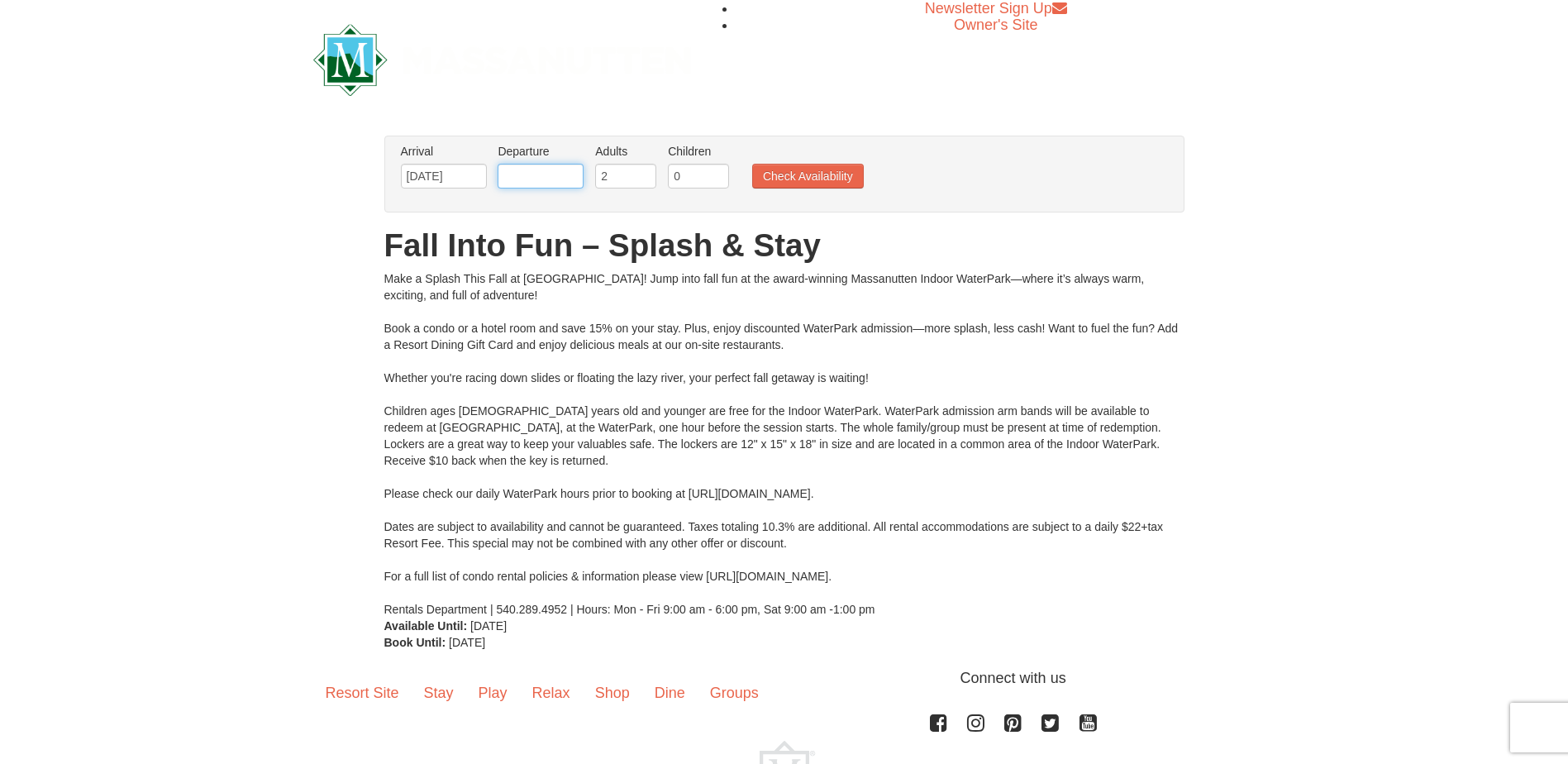
click at [569, 179] on input "text" at bounding box center [540, 176] width 86 height 25
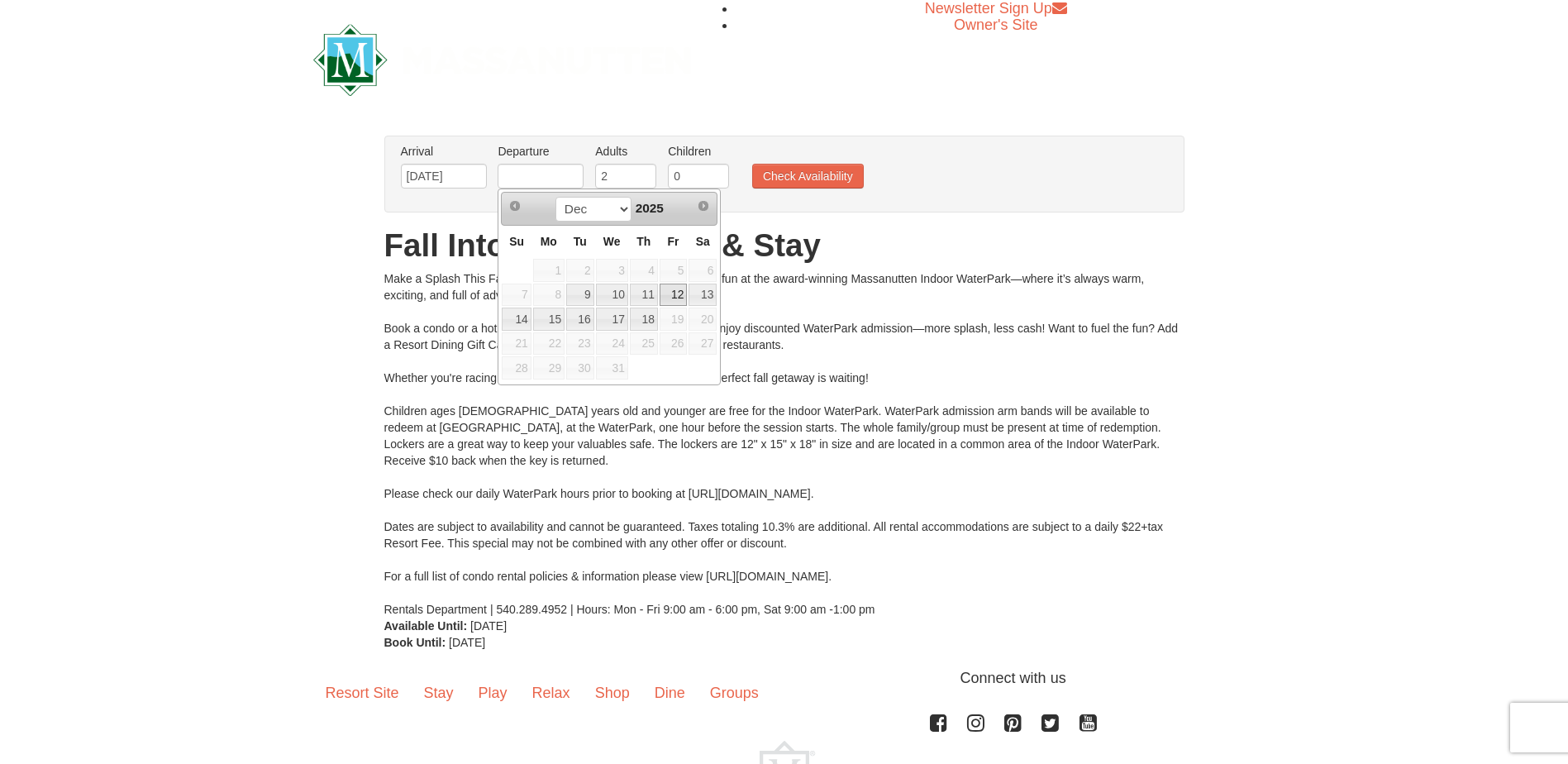
click at [670, 293] on link "12" at bounding box center [674, 295] width 28 height 24
type input "[DATE]"
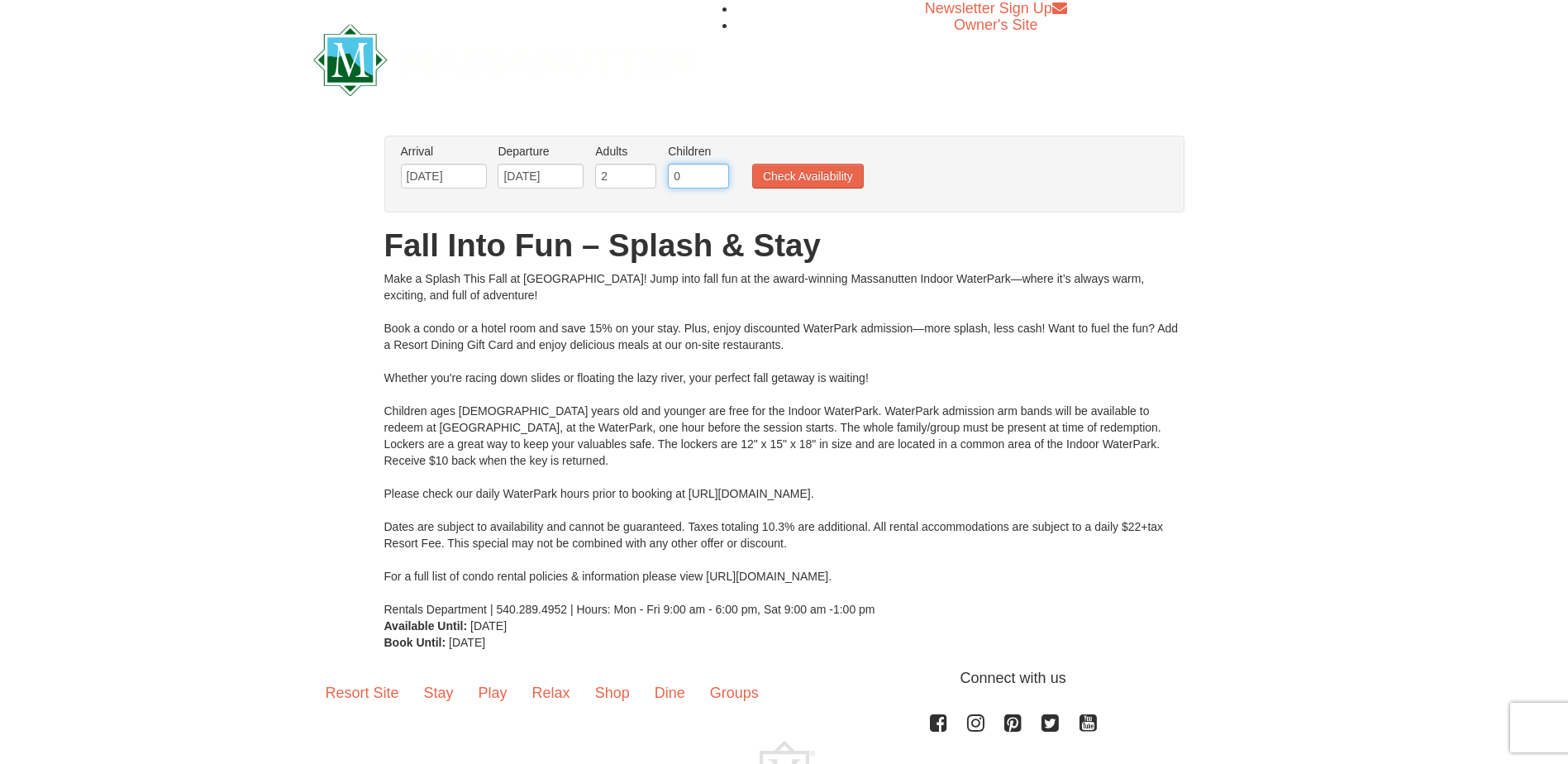
click at [705, 184] on input "0" at bounding box center [698, 176] width 61 height 25
click at [720, 171] on input "1" at bounding box center [698, 176] width 61 height 25
type input "2"
click at [717, 174] on input "2" at bounding box center [698, 176] width 61 height 25
click at [791, 173] on button "Check Availability" at bounding box center [808, 176] width 111 height 25
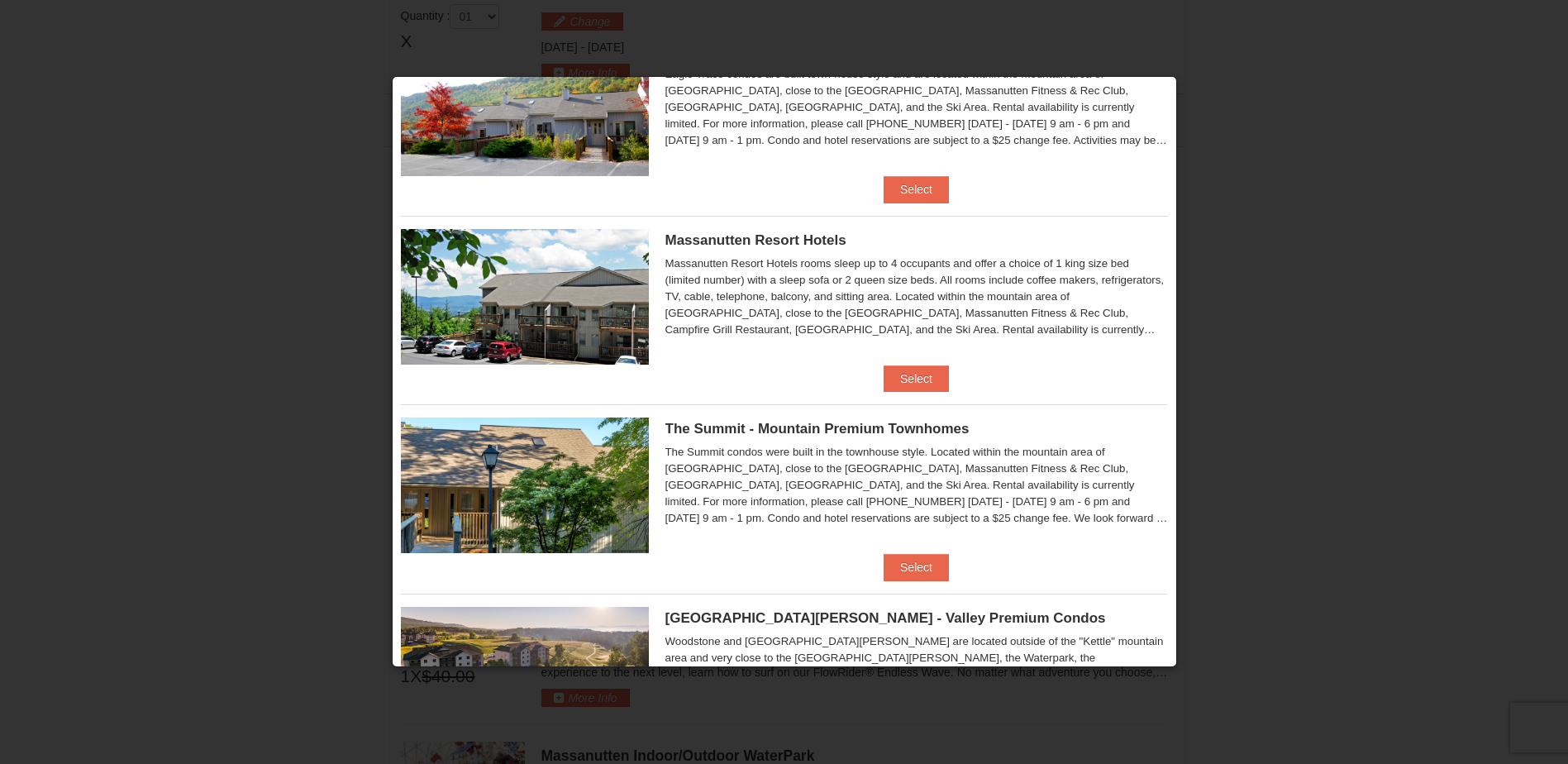
scroll to position [90, 0]
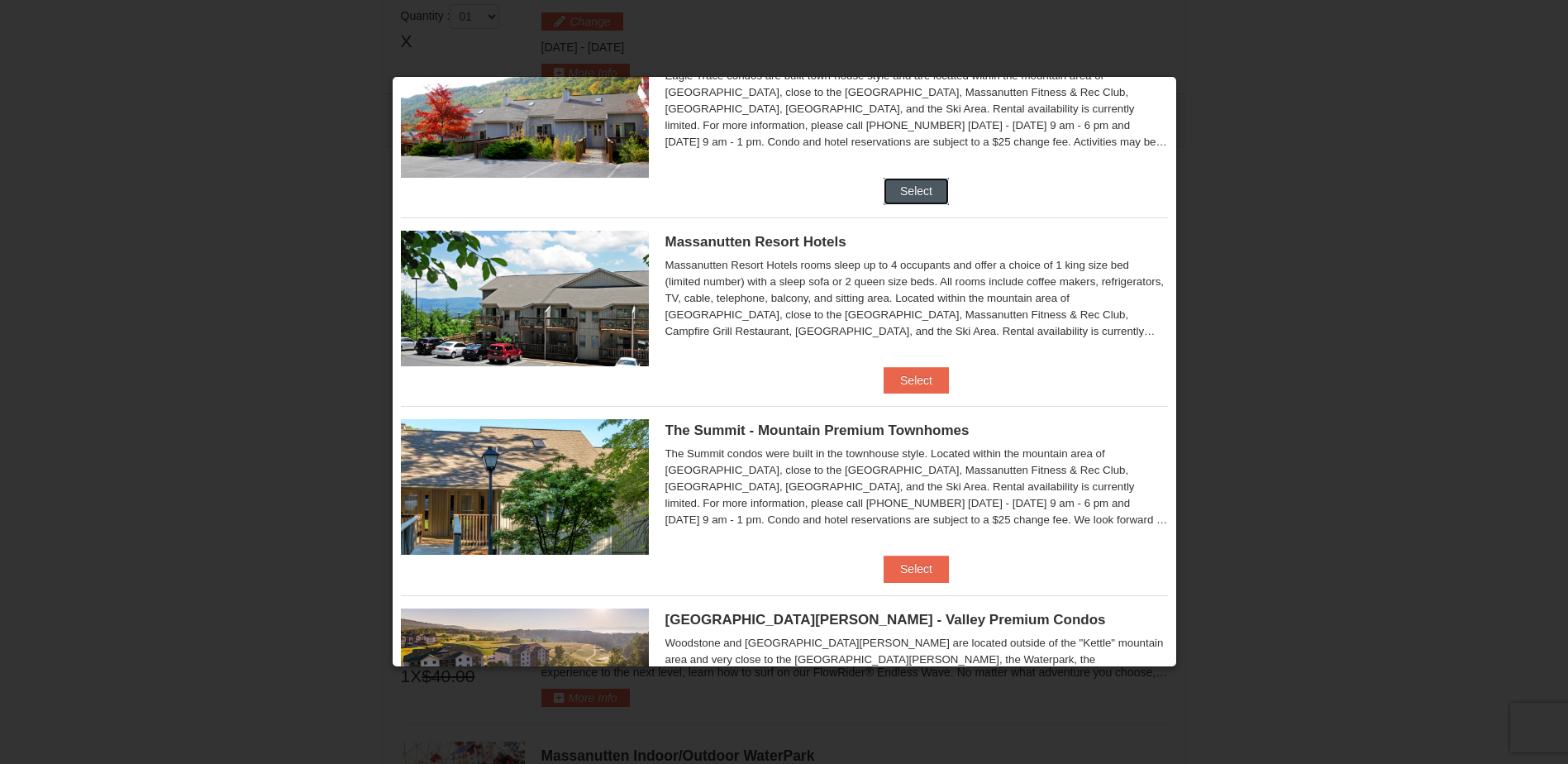
click at [925, 193] on button "Select" at bounding box center [916, 191] width 65 height 26
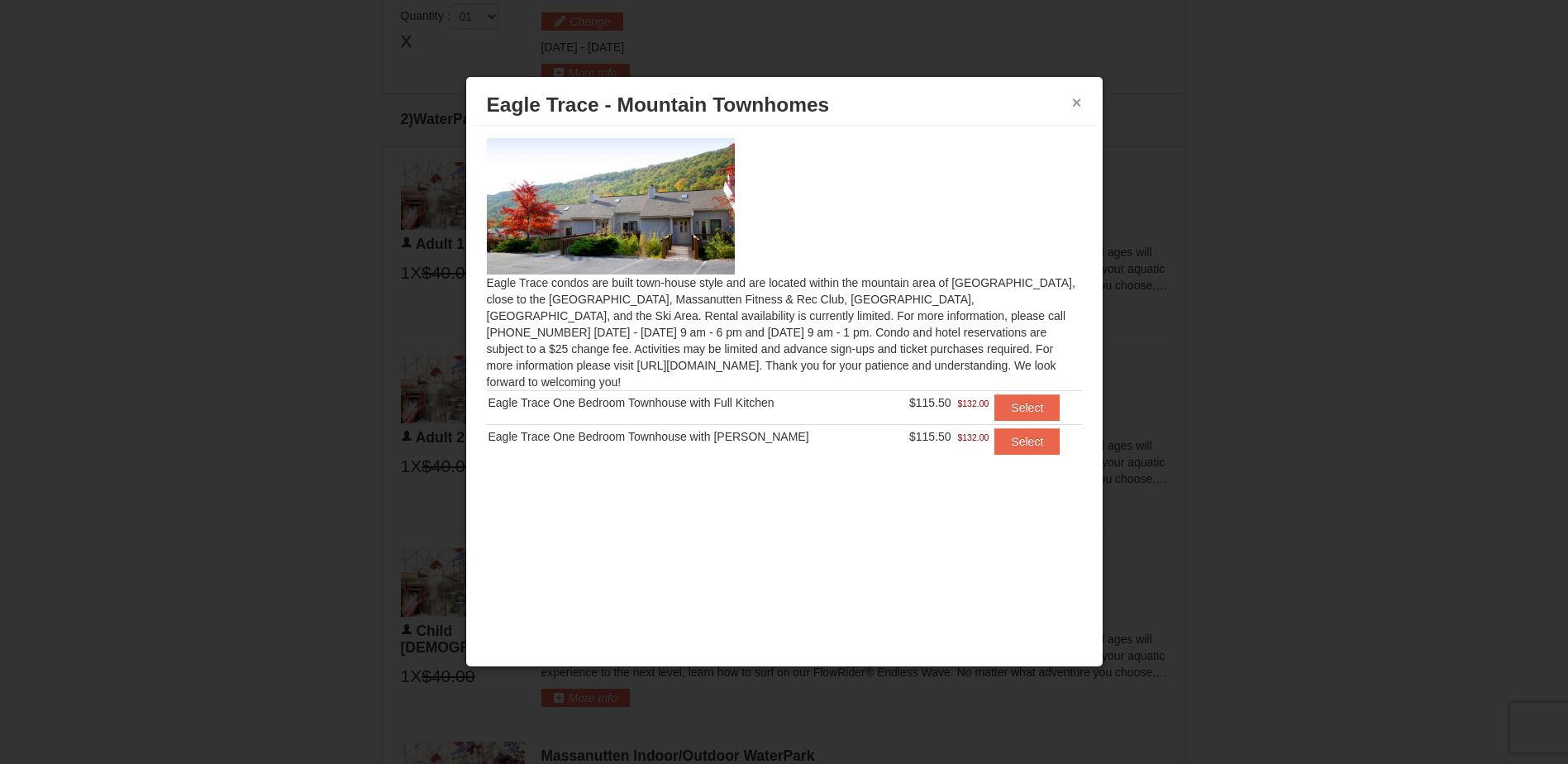
click at [1073, 105] on button "×" at bounding box center [1077, 103] width 10 height 17
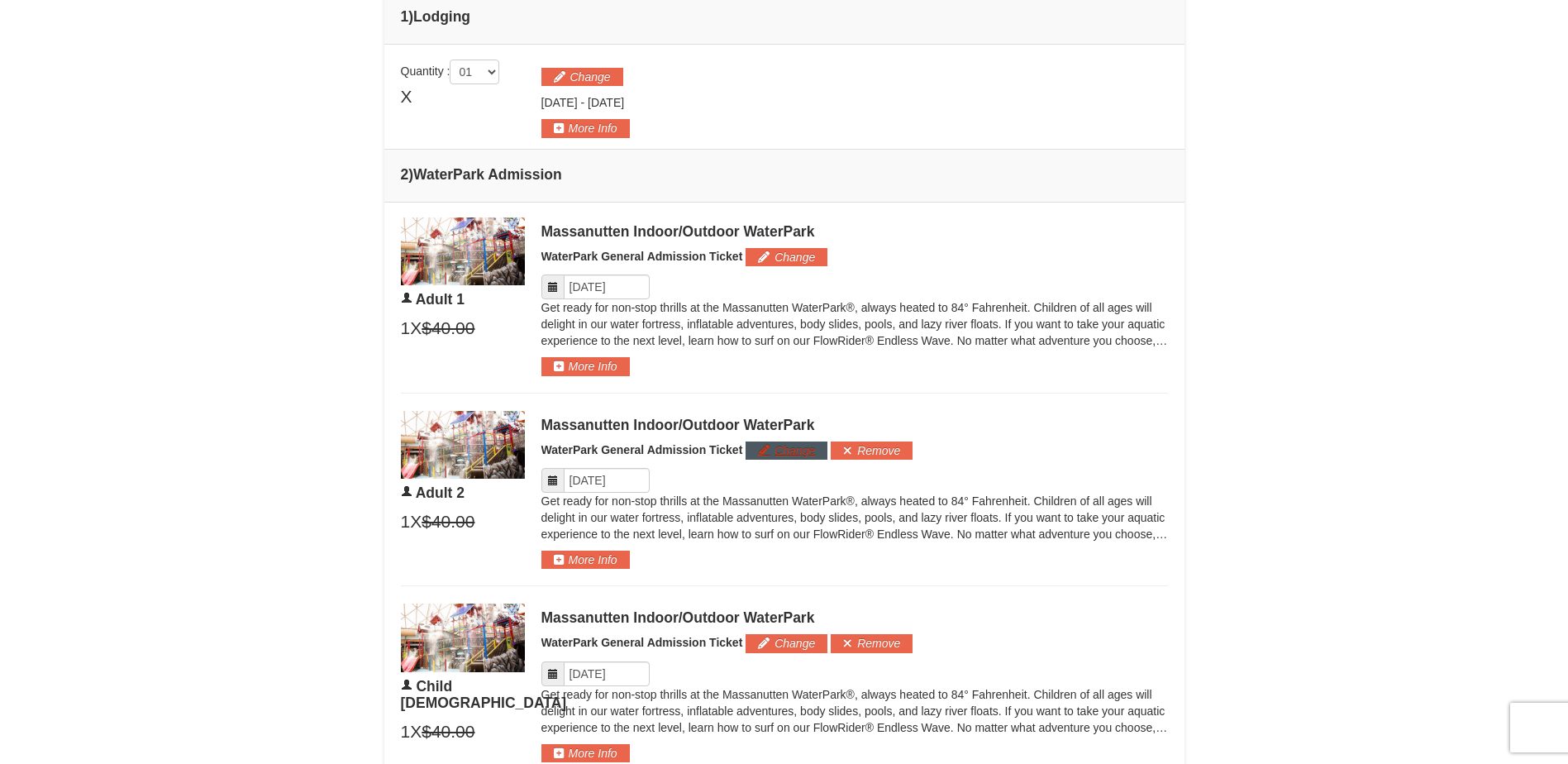
scroll to position [621, 0]
